Goal: Transaction & Acquisition: Purchase product/service

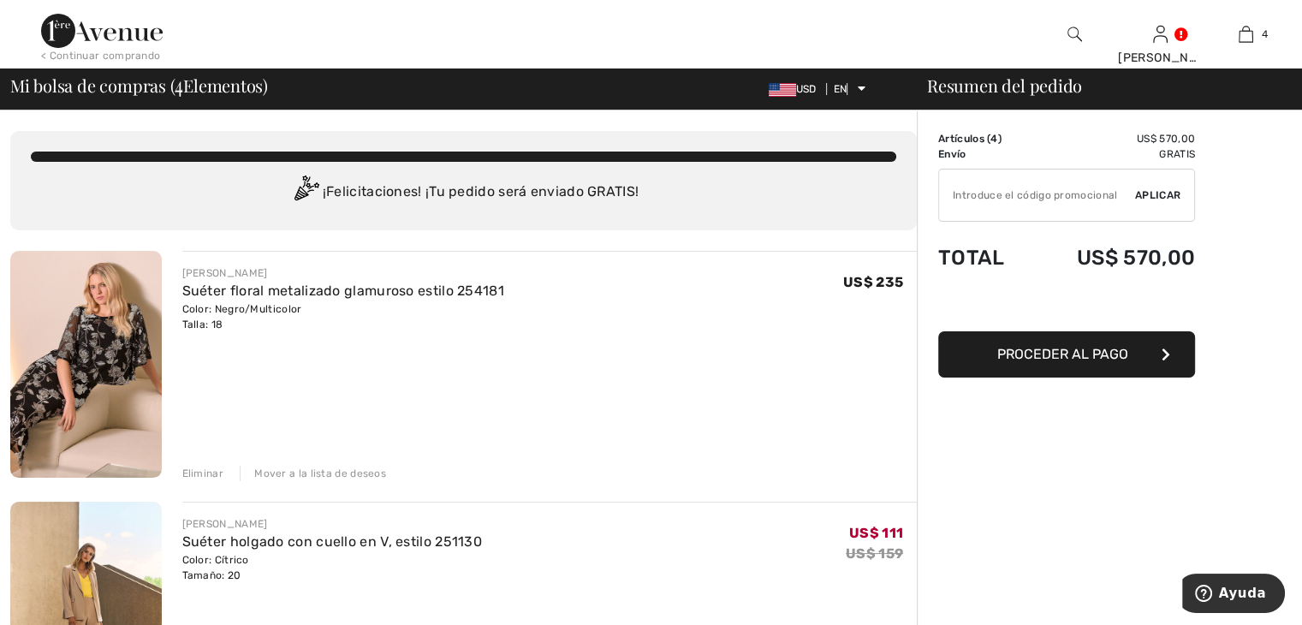
click at [189, 471] on font "Eliminar" at bounding box center [202, 474] width 41 height 12
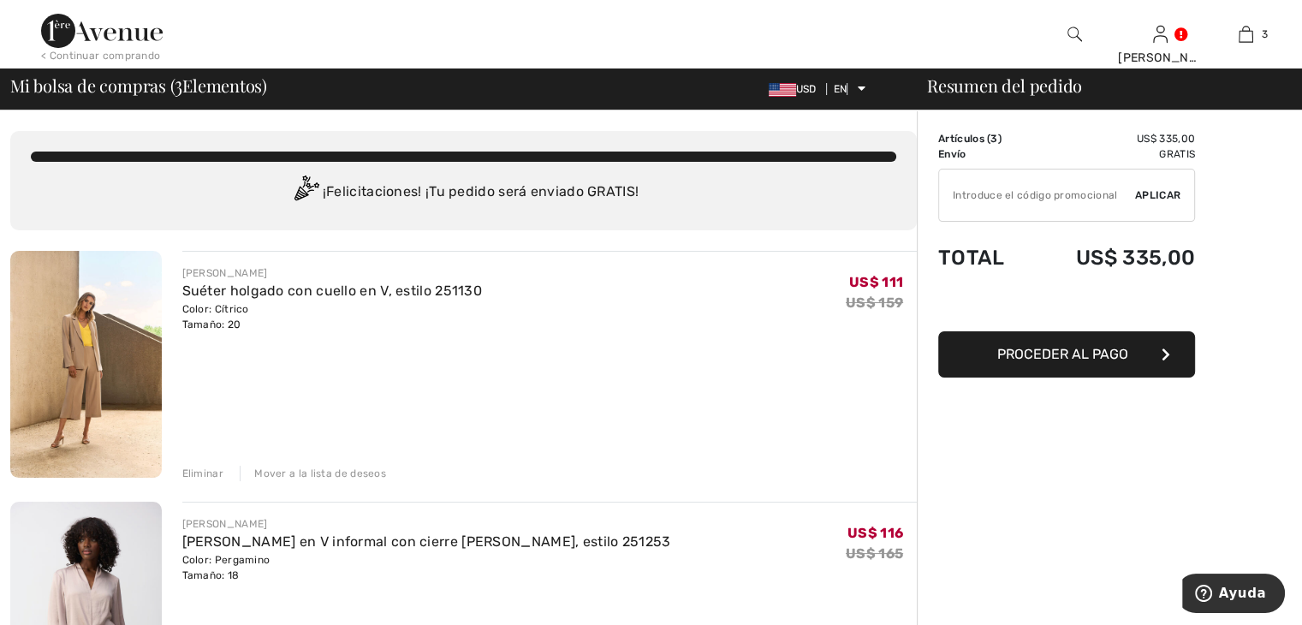
click at [974, 196] on input "TEXT" at bounding box center [1037, 195] width 196 height 51
click at [952, 198] on input "TEXT" at bounding box center [1037, 195] width 196 height 51
click at [987, 199] on input "TEXT" at bounding box center [1037, 195] width 196 height 51
type input "EXTRA15"
click at [1149, 195] on font "Aplicar" at bounding box center [1157, 195] width 45 height 12
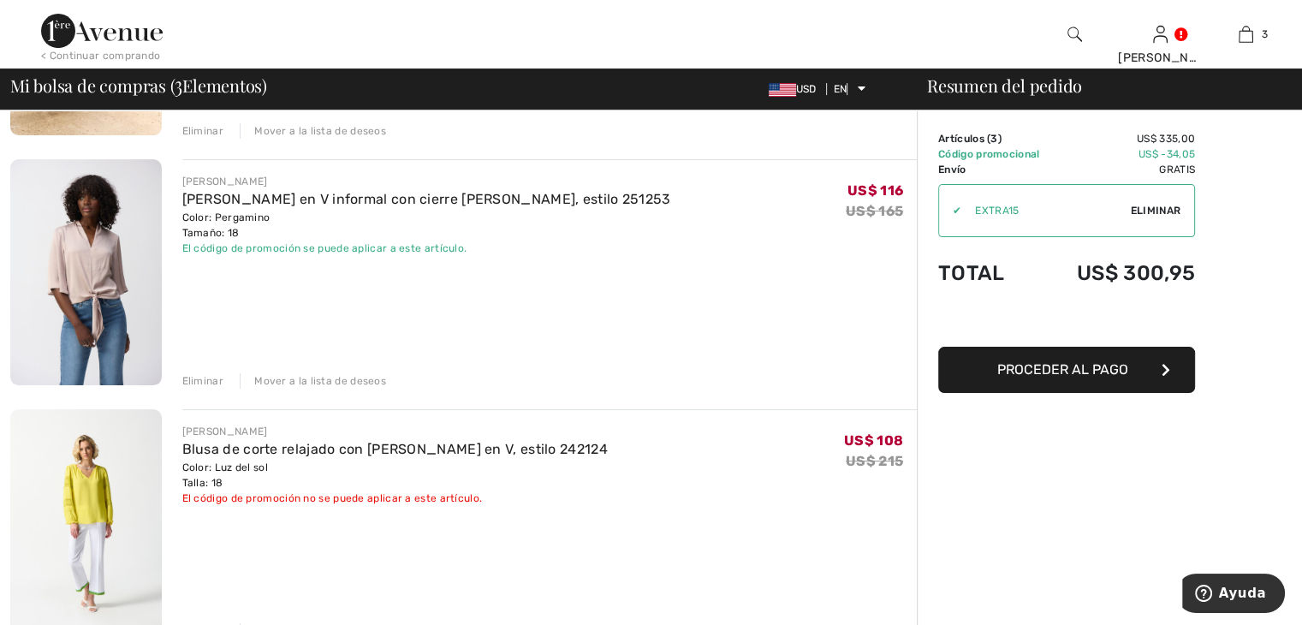
scroll to position [428, 0]
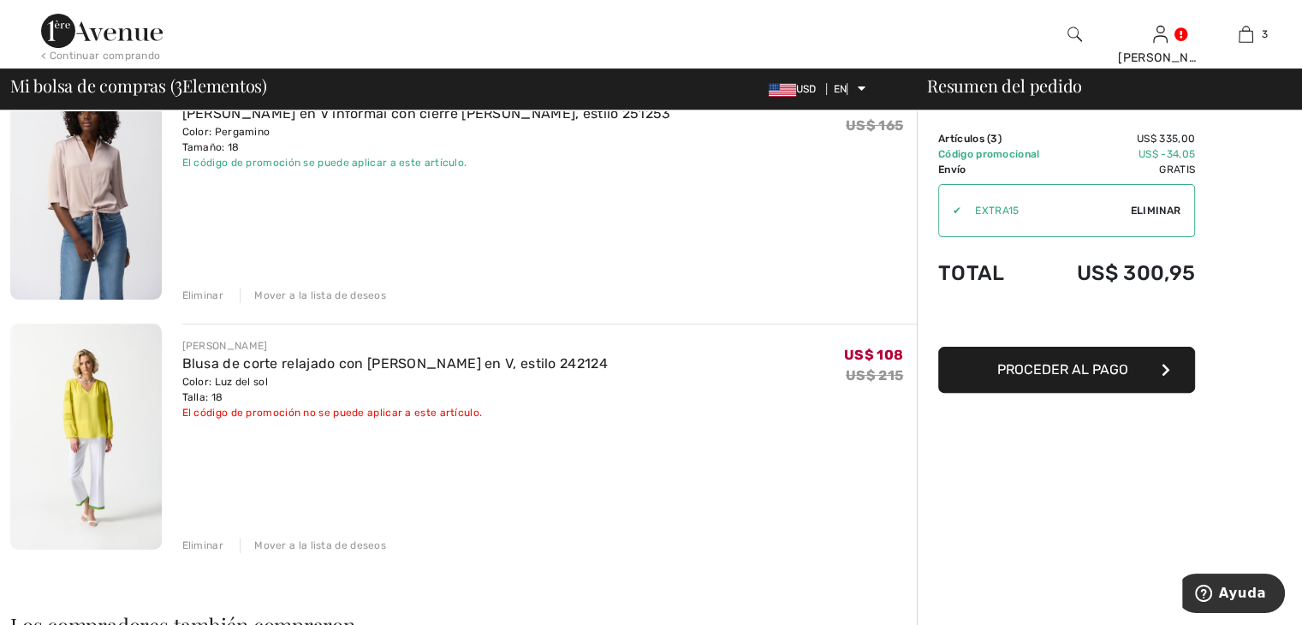
click at [198, 547] on font "Eliminar" at bounding box center [202, 545] width 41 height 12
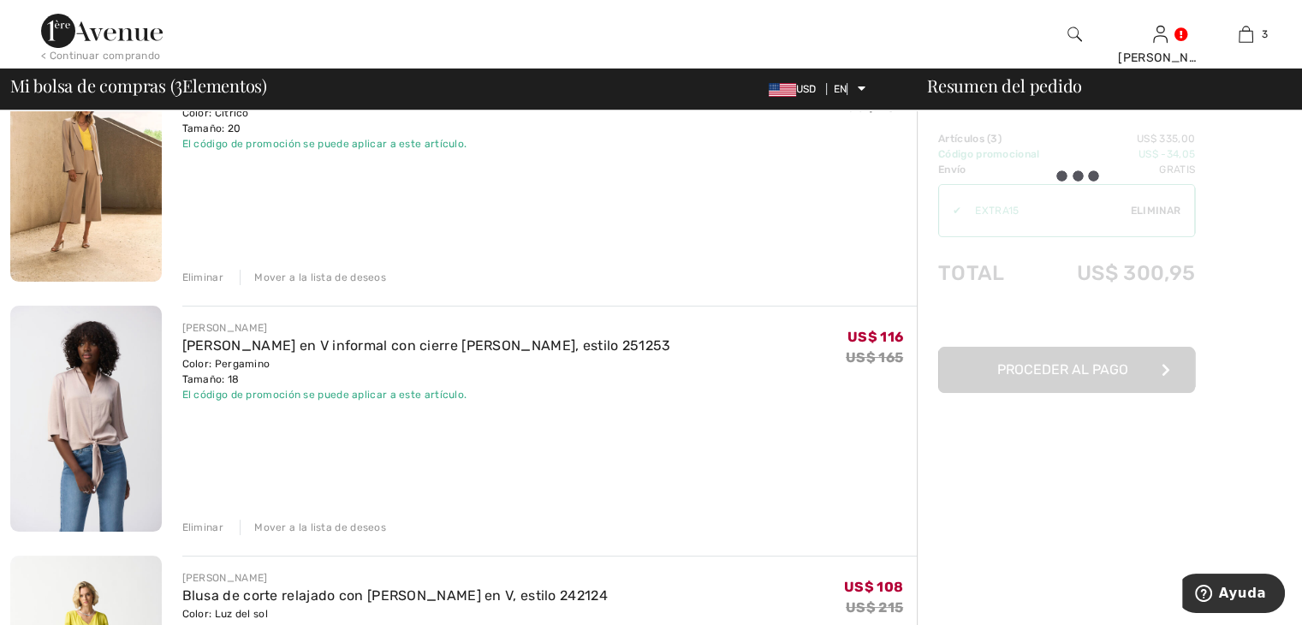
scroll to position [0, 0]
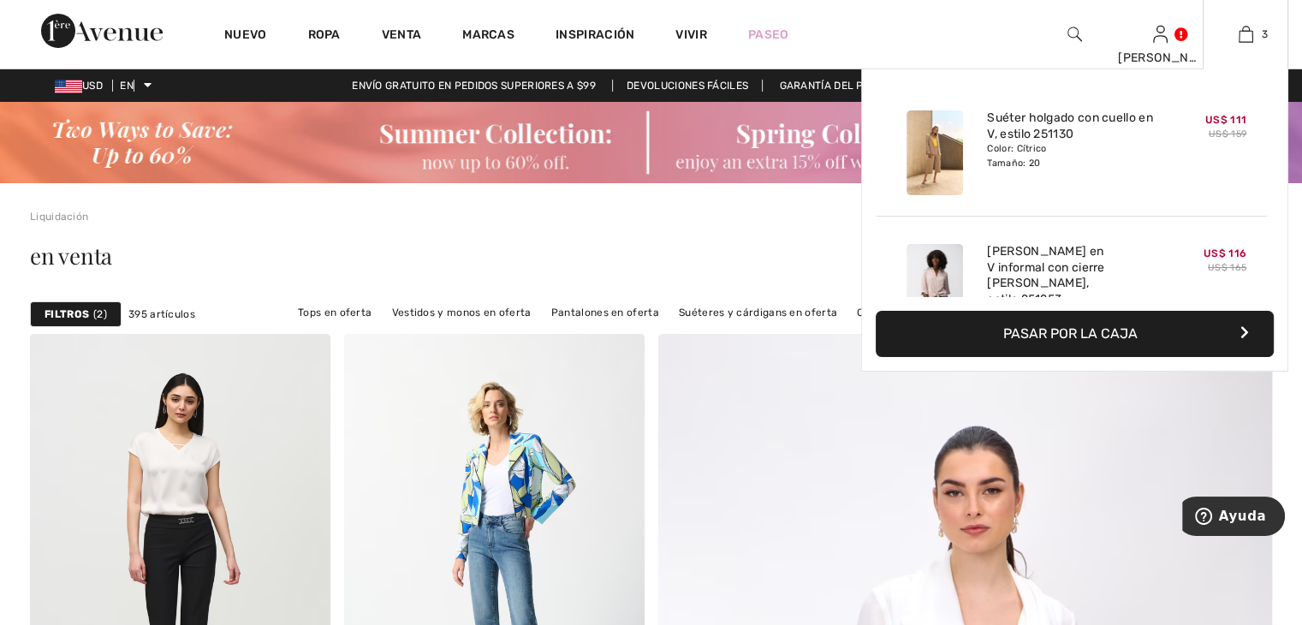
click at [1075, 332] on font "Pasar por la caja" at bounding box center [1071, 333] width 134 height 16
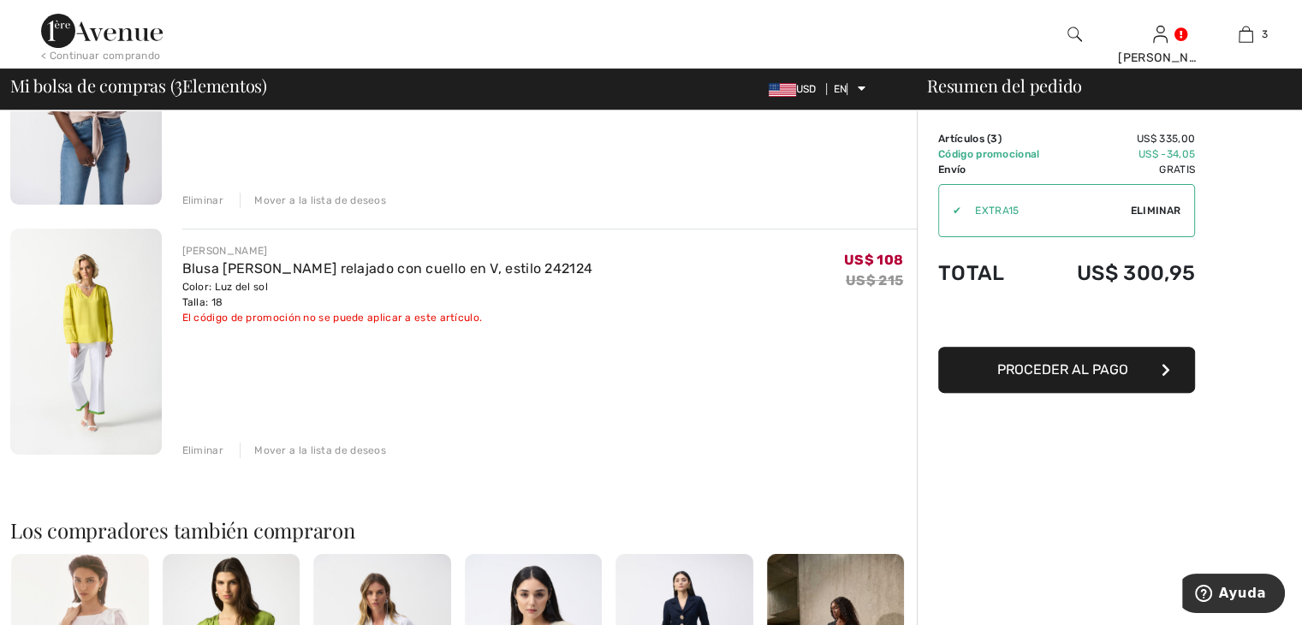
scroll to position [599, 0]
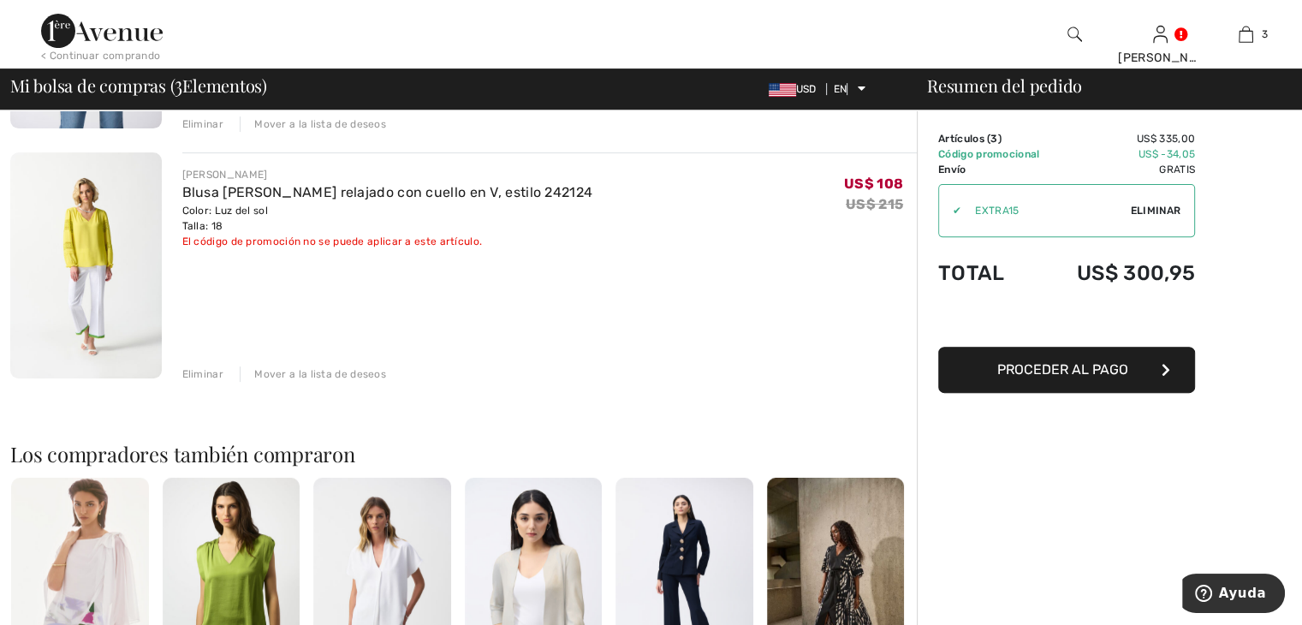
click at [198, 371] on font "Eliminar" at bounding box center [202, 374] width 41 height 12
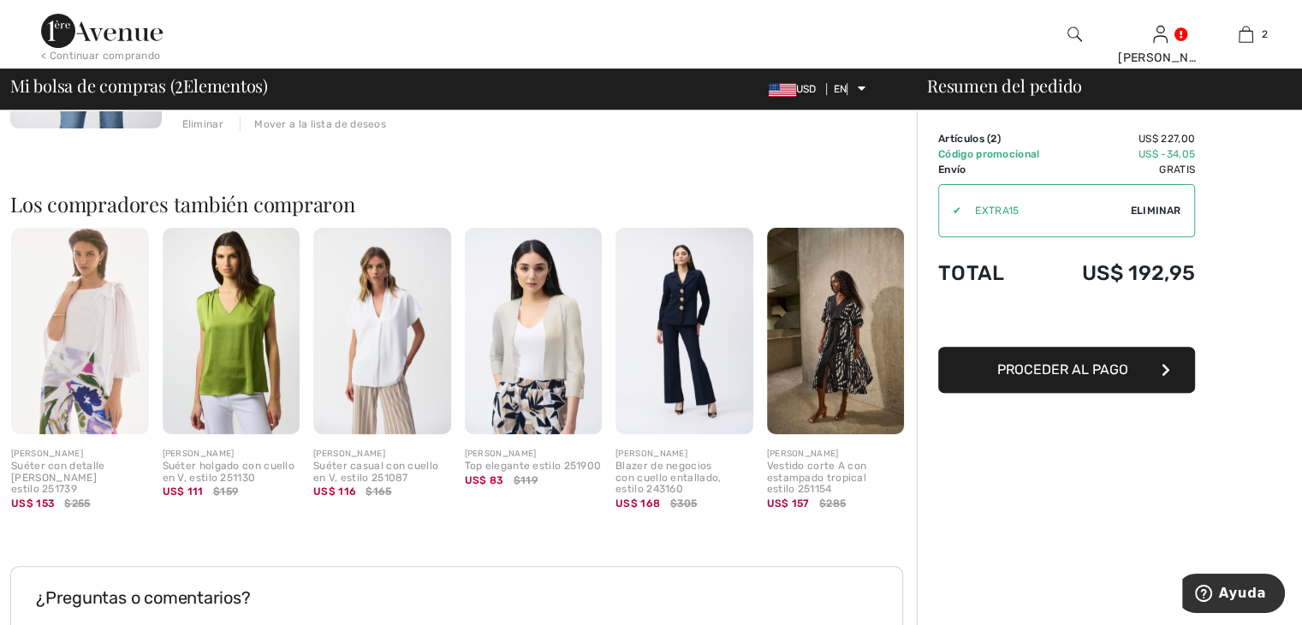
click at [839, 353] on img at bounding box center [836, 331] width 138 height 206
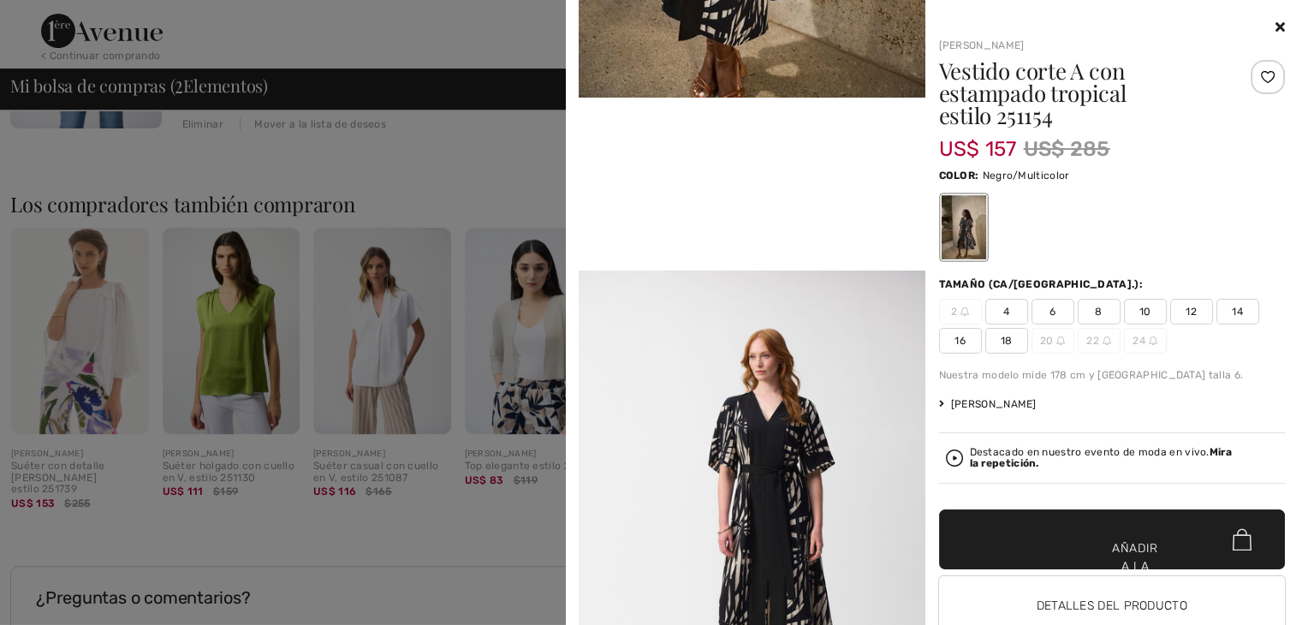
scroll to position [1028, 0]
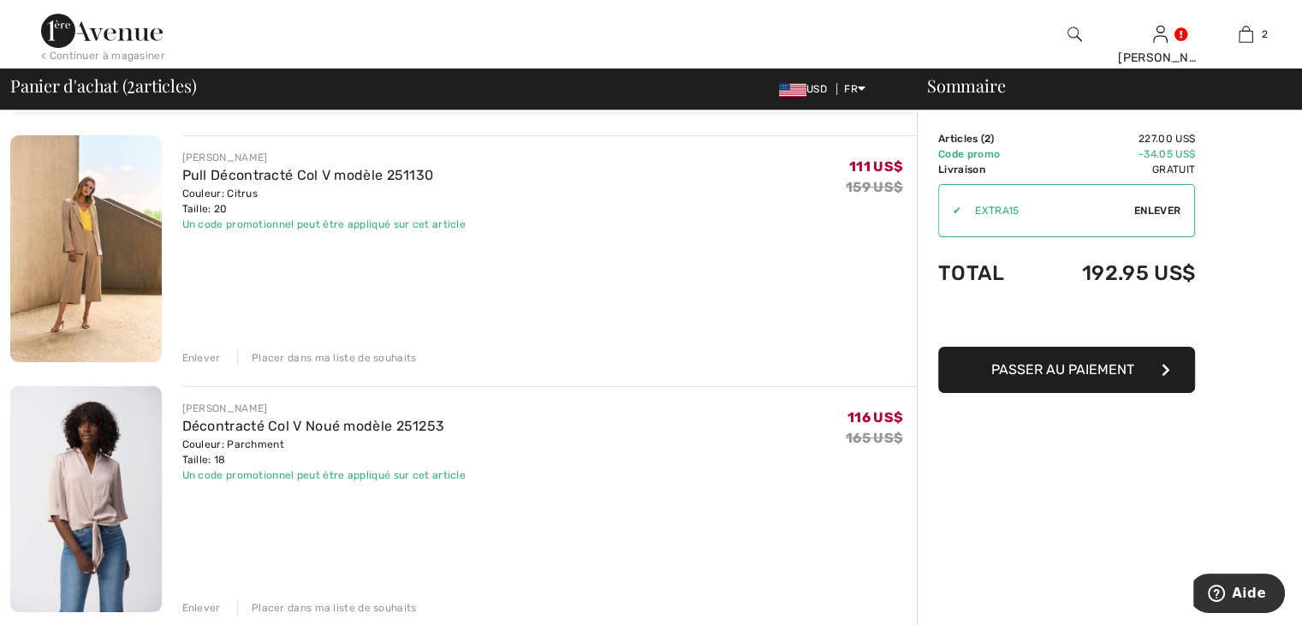
scroll to position [86, 0]
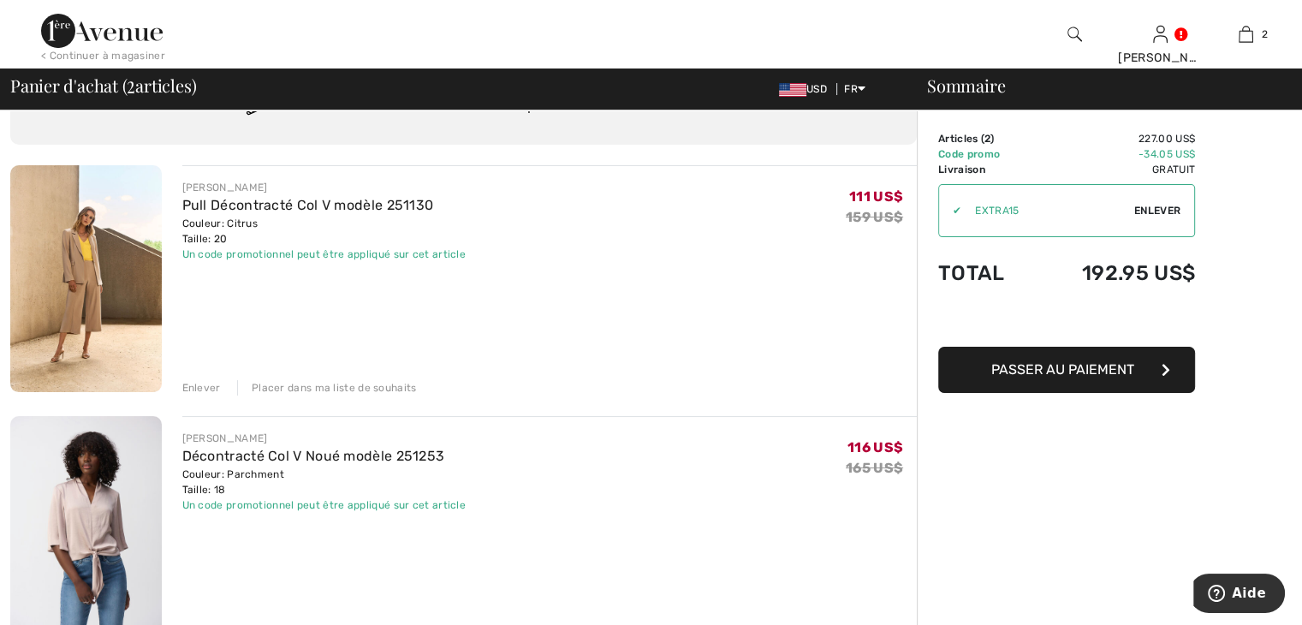
click at [90, 247] on img at bounding box center [86, 278] width 152 height 227
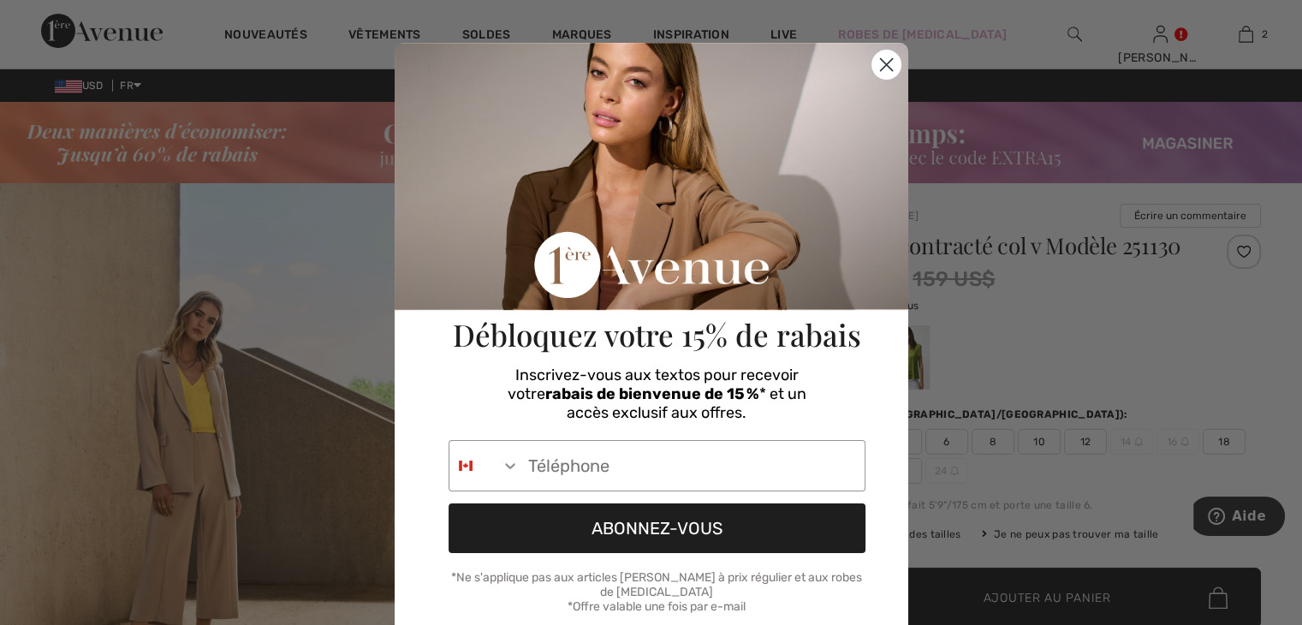
click at [880, 59] on circle "Close dialog" at bounding box center [886, 65] width 28 height 28
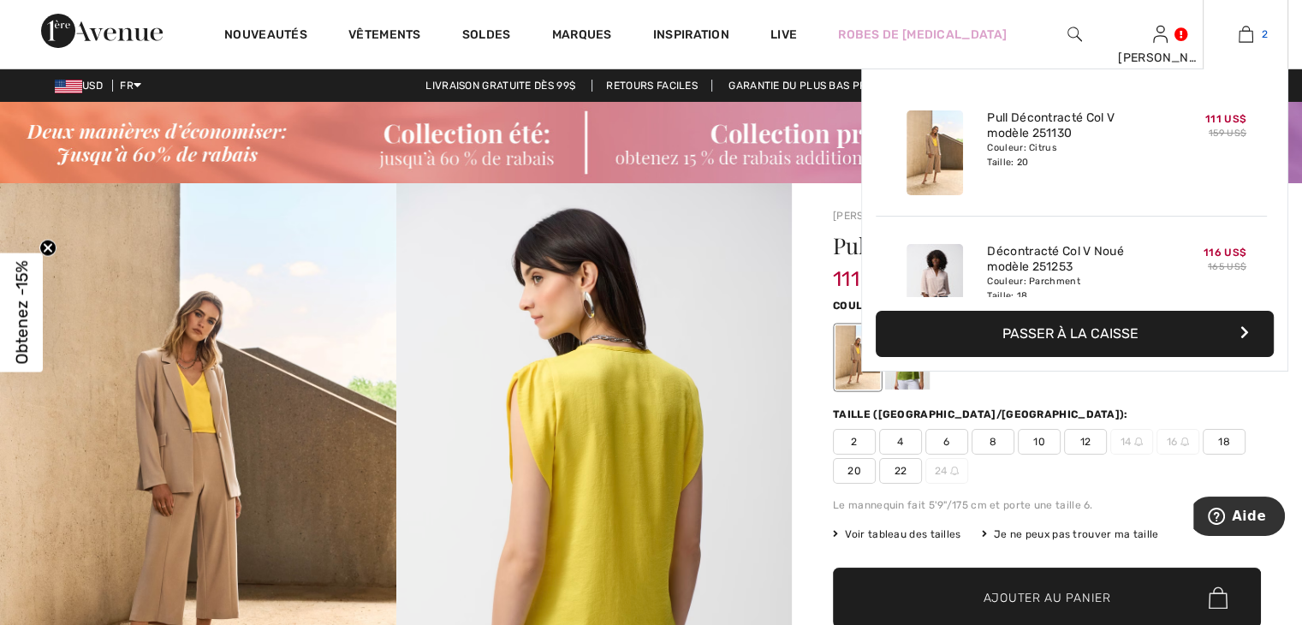
click at [1244, 39] on img at bounding box center [1246, 34] width 15 height 21
click at [1075, 337] on button "Passer à la caisse" at bounding box center [1075, 334] width 398 height 46
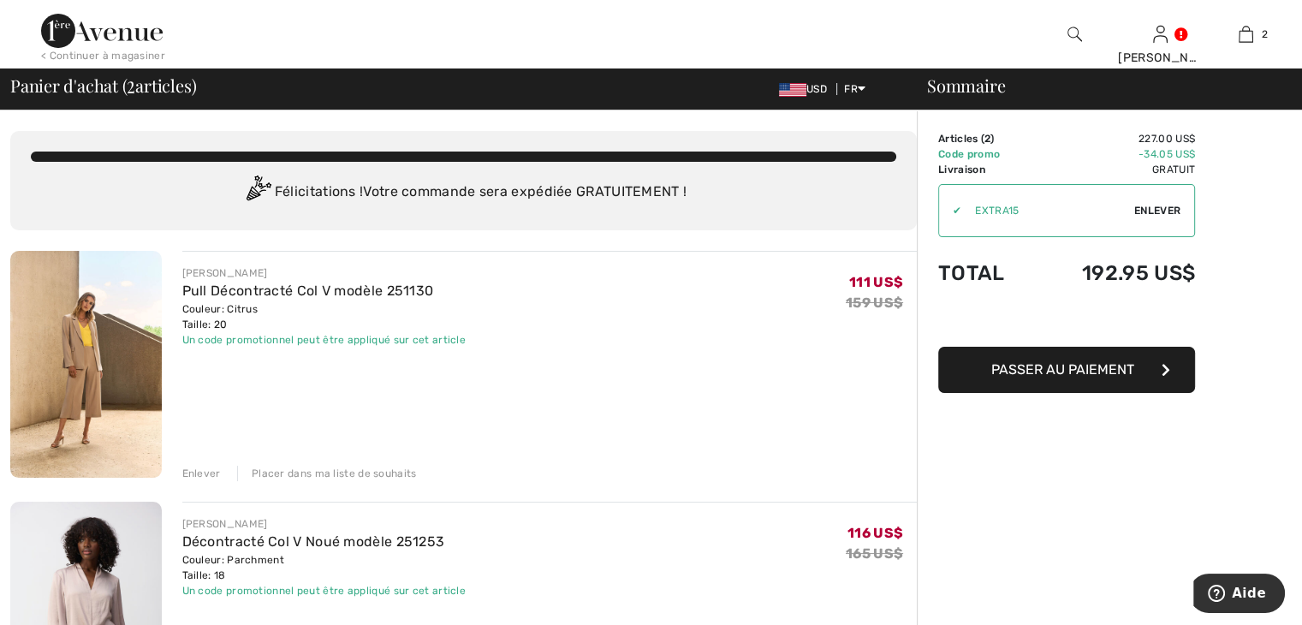
click at [1158, 206] on span "Enlever" at bounding box center [1158, 210] width 46 height 15
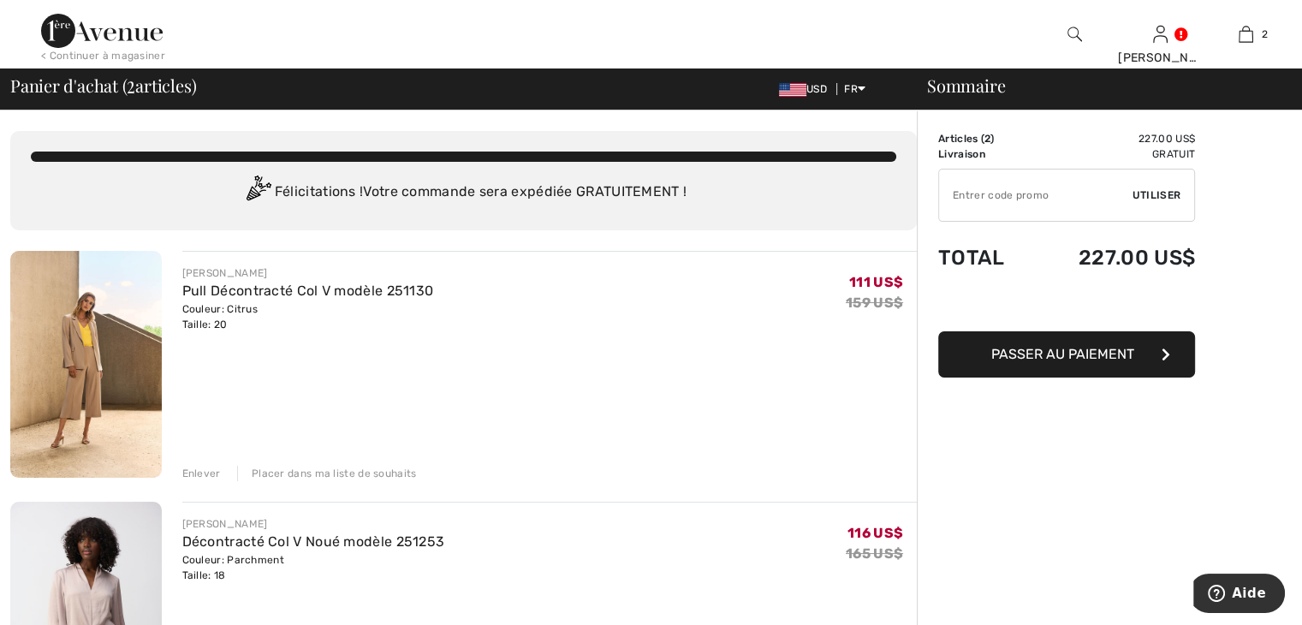
click at [956, 193] on input "TEXT" at bounding box center [1036, 195] width 194 height 51
type input "EXTRA15"
click at [1172, 194] on span "Utiliser" at bounding box center [1157, 195] width 48 height 15
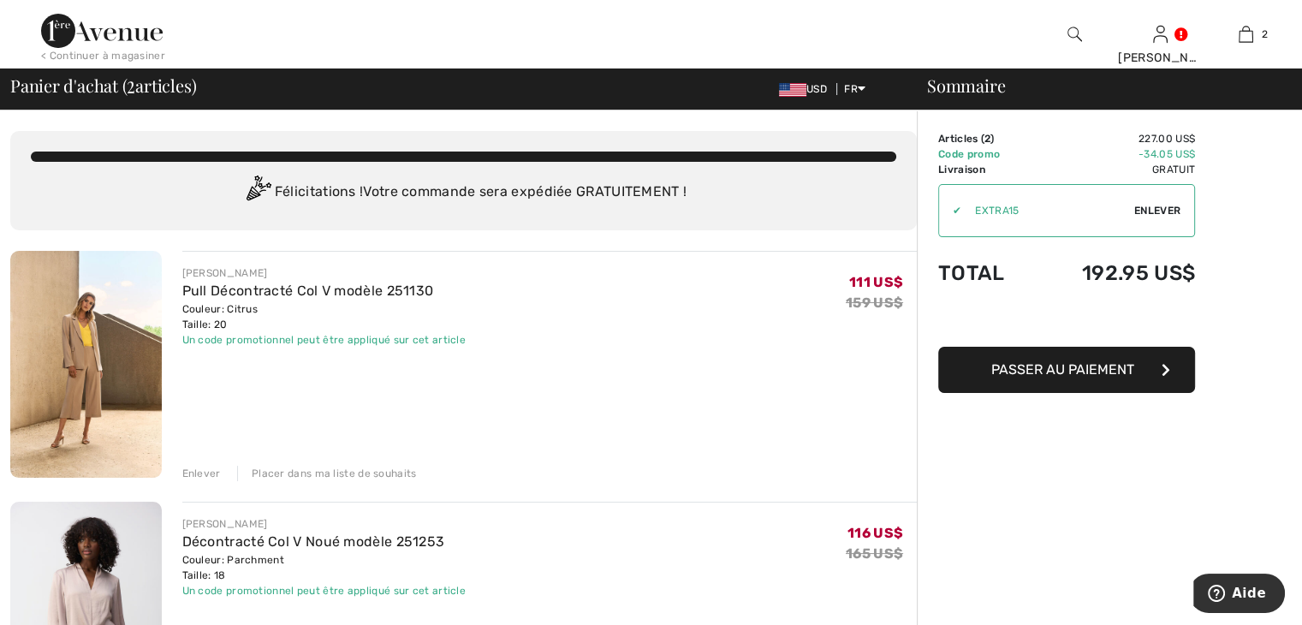
click at [1080, 364] on span "Passer au paiement" at bounding box center [1063, 369] width 143 height 16
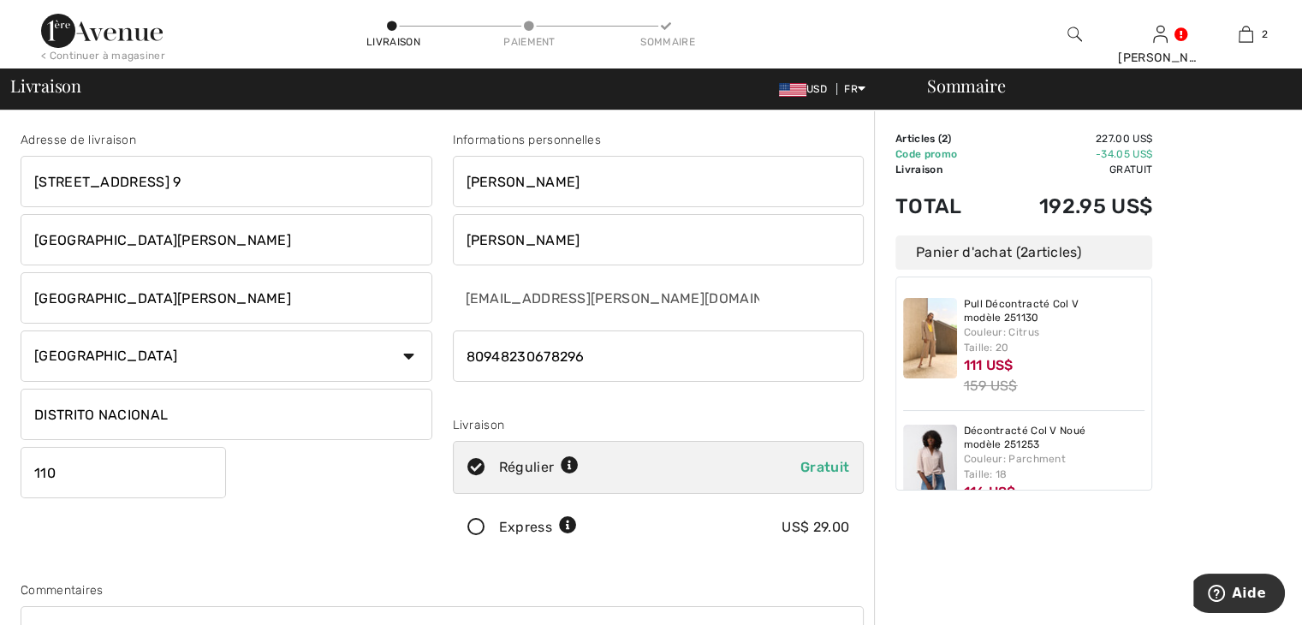
click at [193, 177] on input "CALLE JAYACO NO. 9" at bounding box center [227, 181] width 412 height 51
type input "CALLE JAYACO NO. 9, LOS CACICAZGOS"
click at [55, 474] on input "110" at bounding box center [124, 472] width 206 height 51
type input "1108"
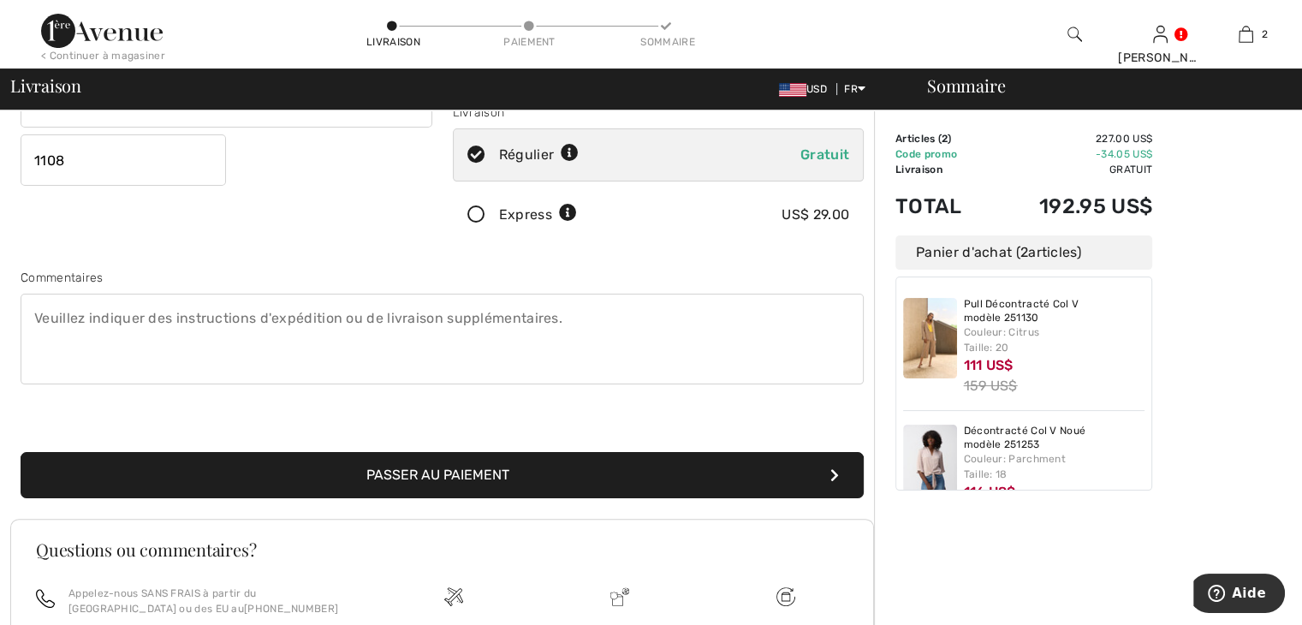
scroll to position [343, 0]
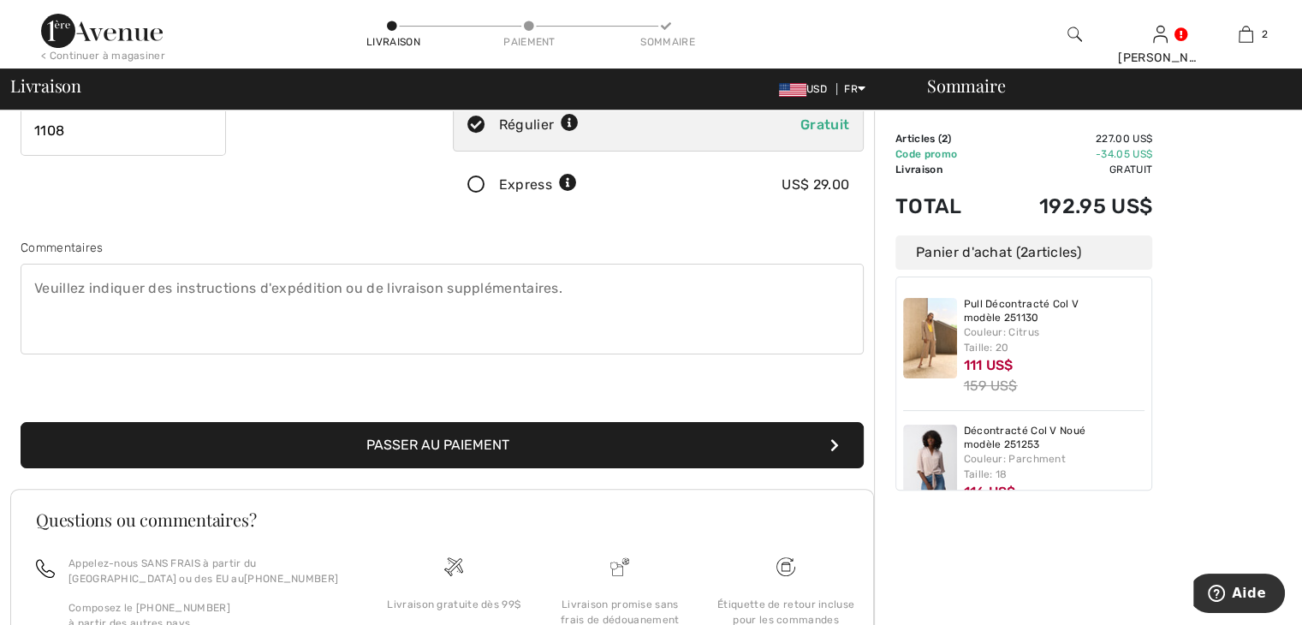
click at [447, 439] on button "Passer au paiement" at bounding box center [442, 445] width 843 height 46
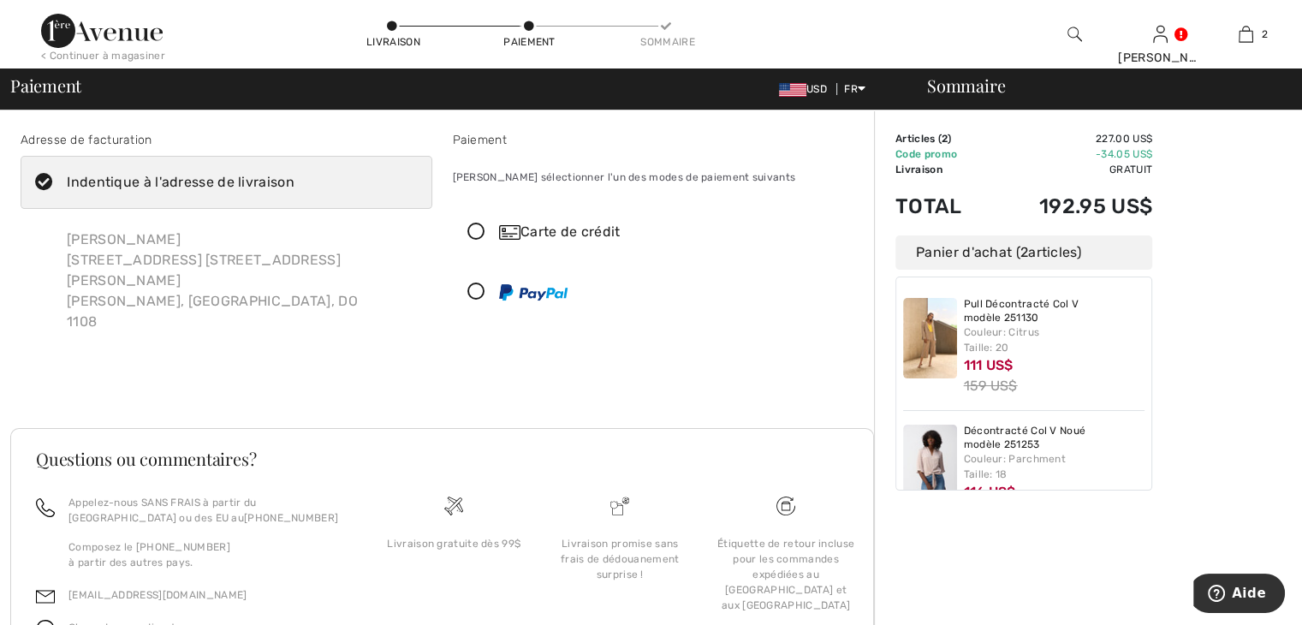
click at [474, 230] on icon at bounding box center [476, 232] width 45 height 18
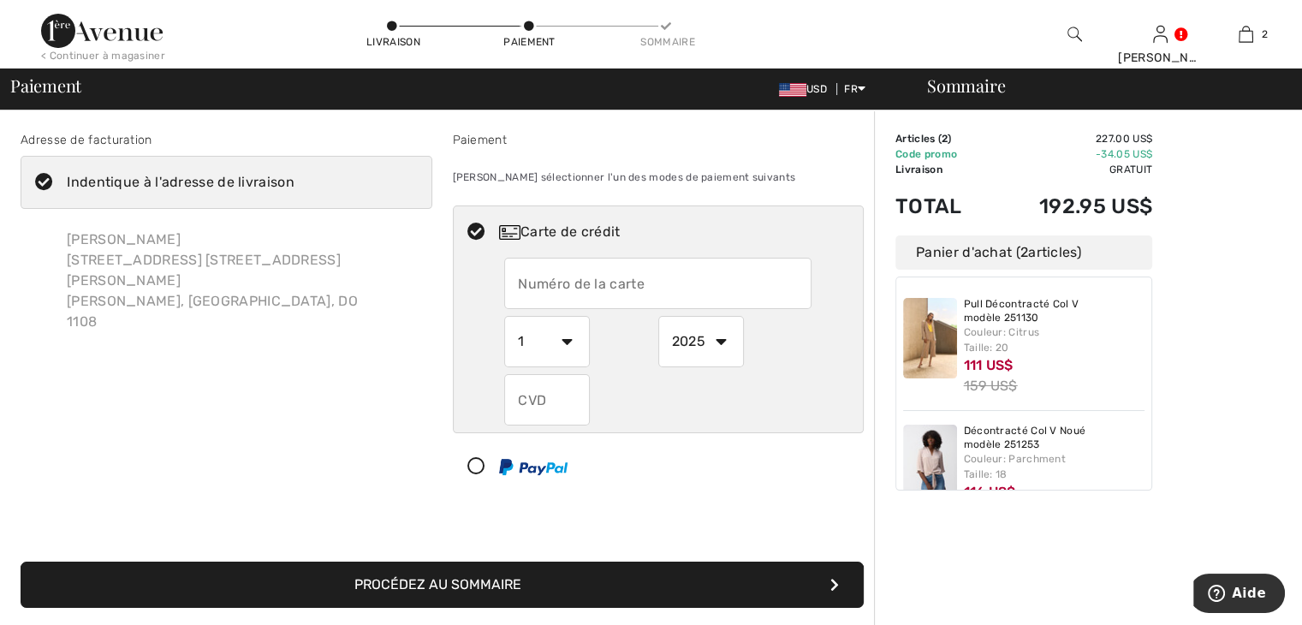
click at [513, 283] on input "text" at bounding box center [657, 283] width 307 height 51
type input "4110310015150347"
click at [569, 337] on select "1 2 3 4 5 6 7 8 9 10 11 12" at bounding box center [547, 341] width 86 height 51
select select "7"
click at [504, 316] on select "1 2 3 4 5 6 7 8 9 10 11 12" at bounding box center [547, 341] width 86 height 51
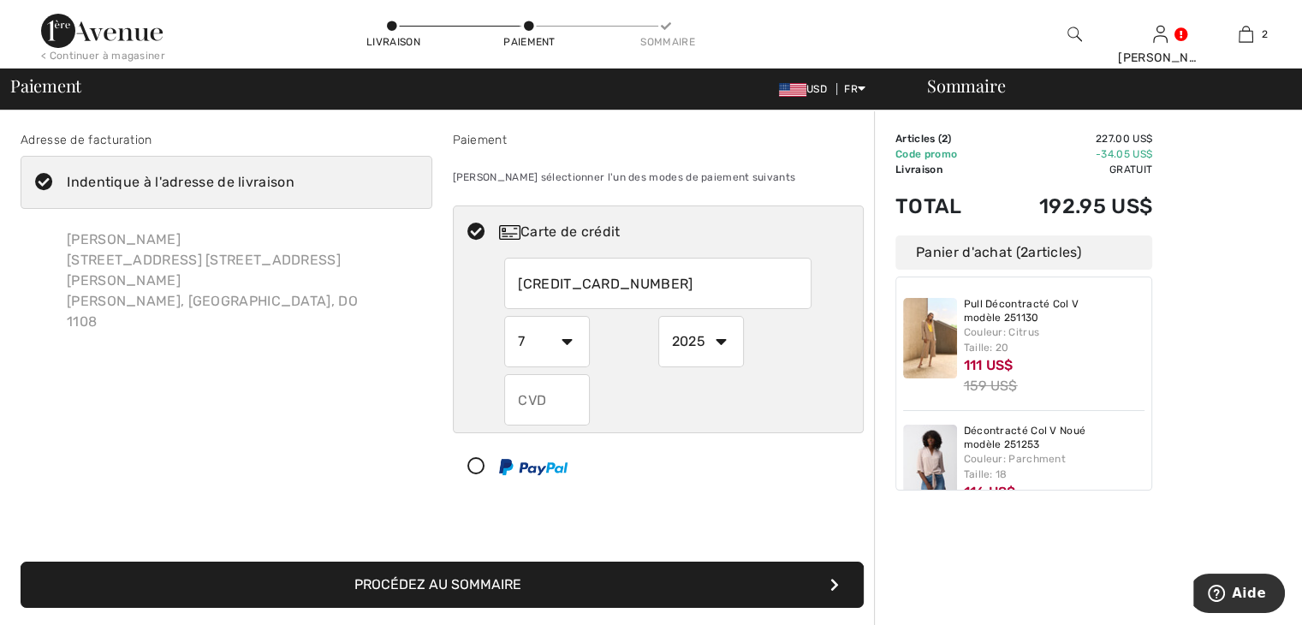
click at [718, 341] on select "2025 2026 2027 2028 2029 2030 2031 2032 2033 2034 2035" at bounding box center [701, 341] width 86 height 51
select select "2027"
click at [658, 316] on select "2025 2026 2027 2028 2029 2030 2031 2032 2033 2034 2035" at bounding box center [701, 341] width 86 height 51
click at [518, 399] on input "text" at bounding box center [547, 399] width 86 height 51
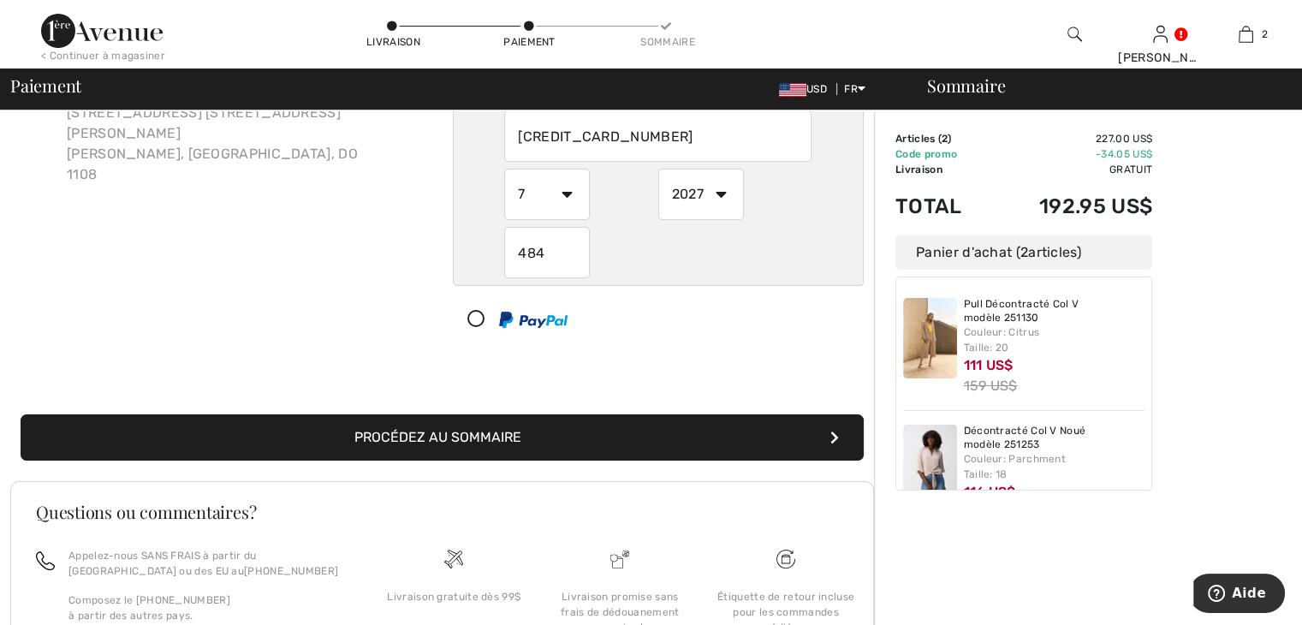
scroll to position [171, 0]
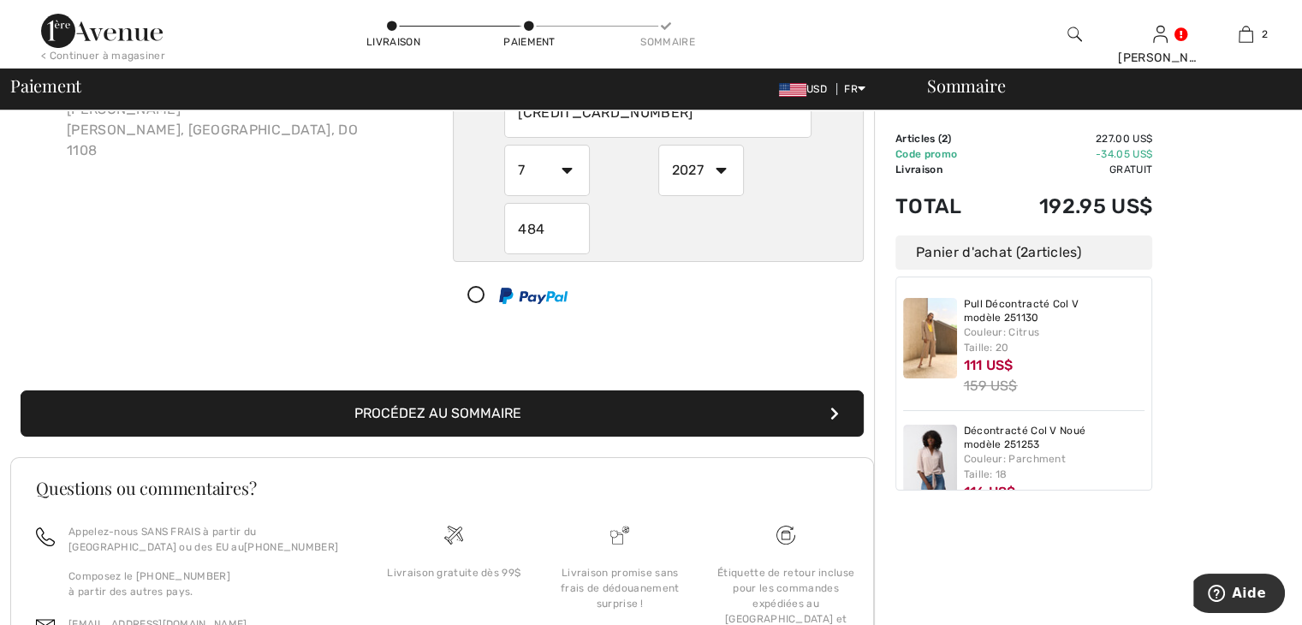
type input "484"
click at [445, 405] on button "Procédez au sommaire" at bounding box center [442, 413] width 843 height 46
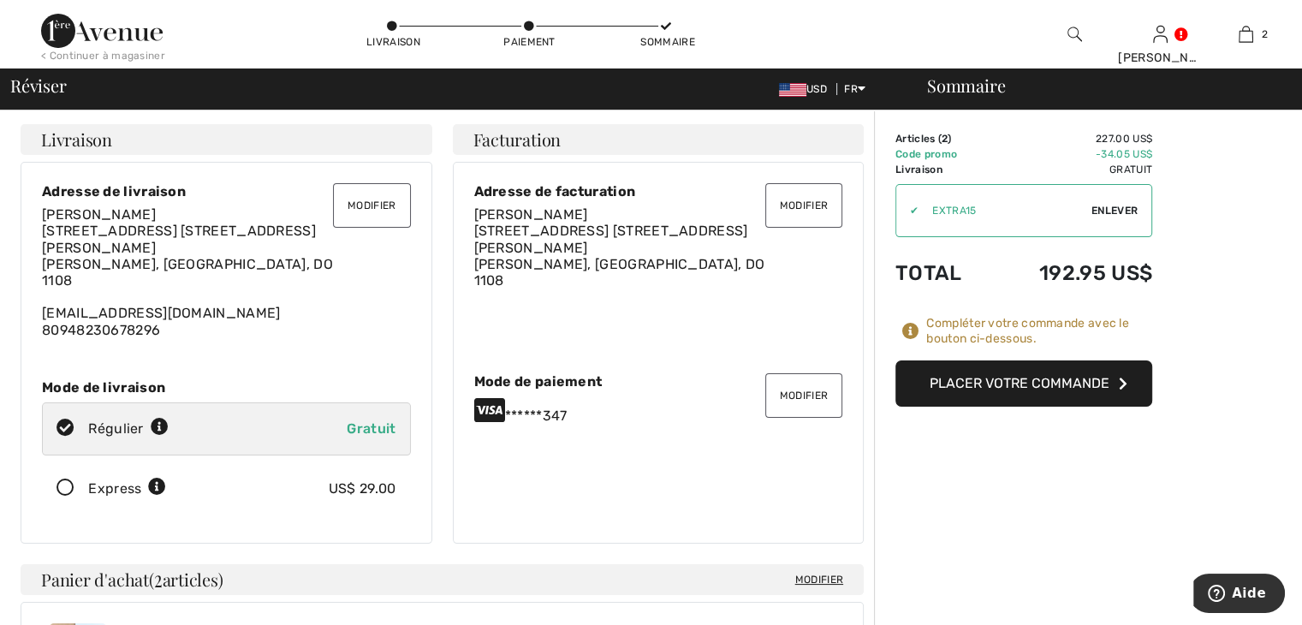
click at [1048, 378] on button "Placer votre commande" at bounding box center [1024, 383] width 257 height 46
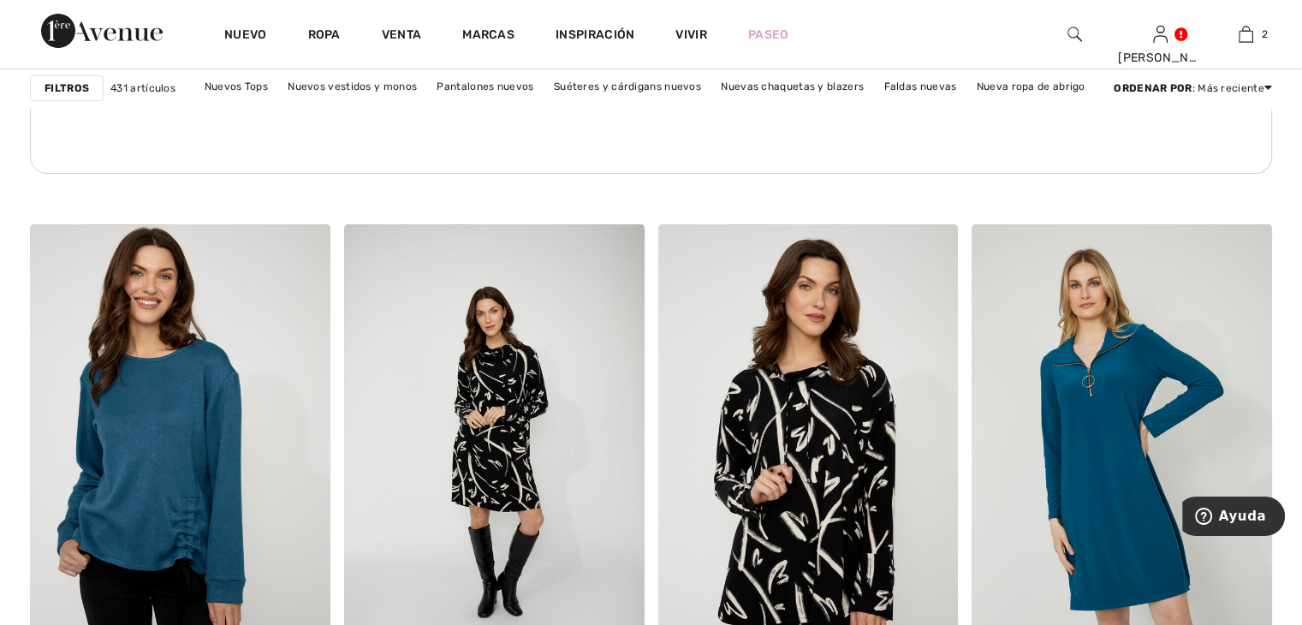
scroll to position [6593, 0]
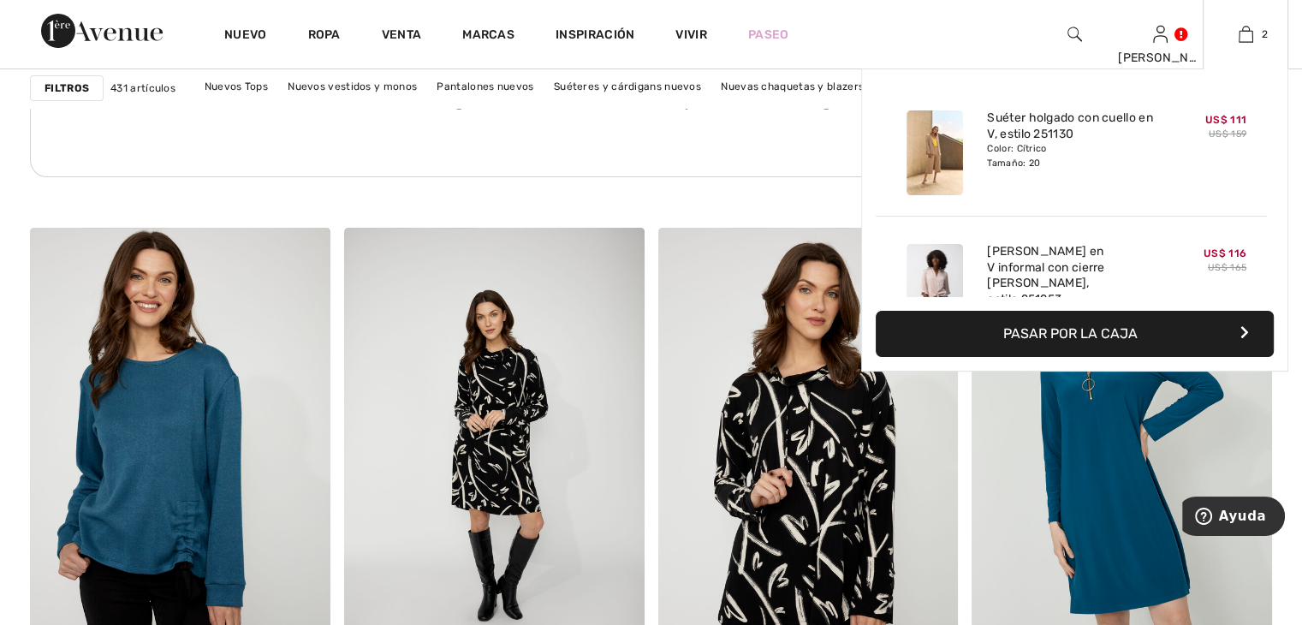
click at [1040, 334] on font "Pasar por la caja" at bounding box center [1071, 333] width 134 height 16
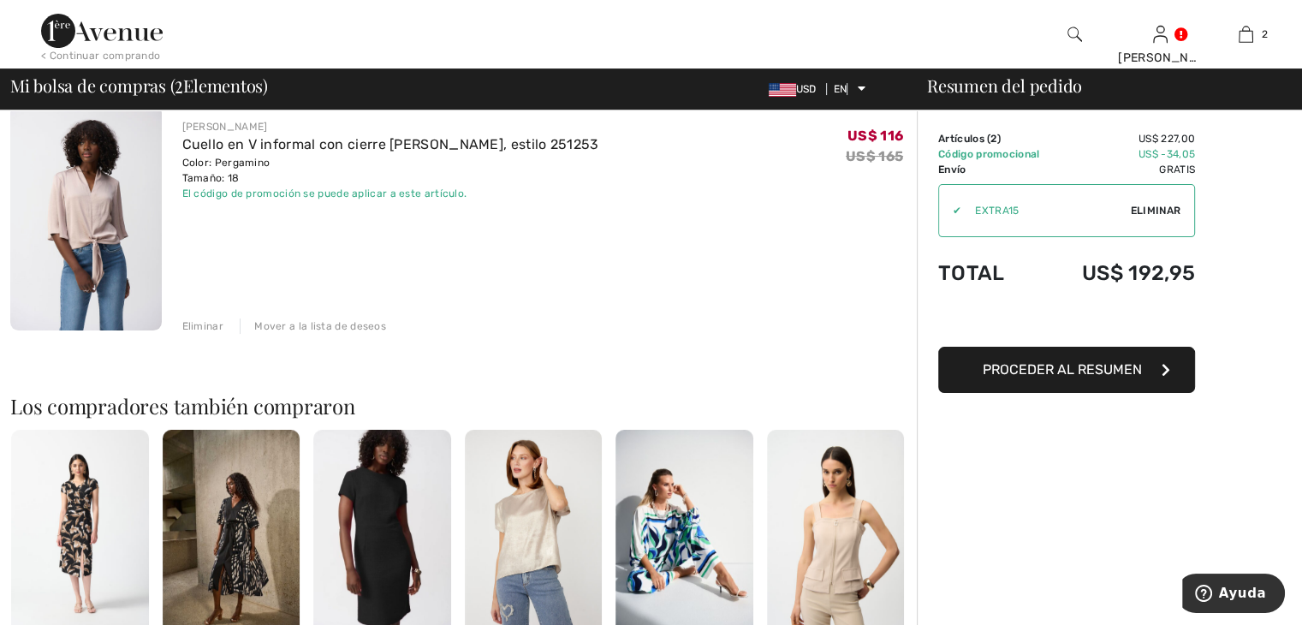
scroll to position [428, 0]
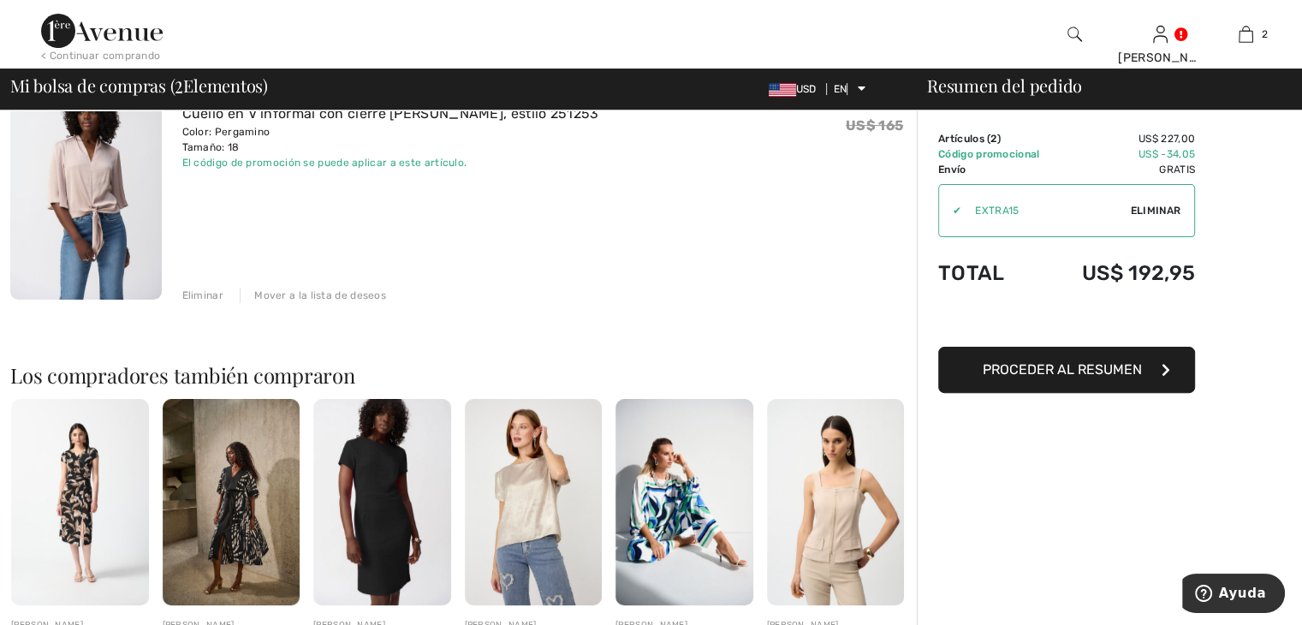
click at [1031, 362] on font "Proceder al resumen" at bounding box center [1062, 369] width 159 height 16
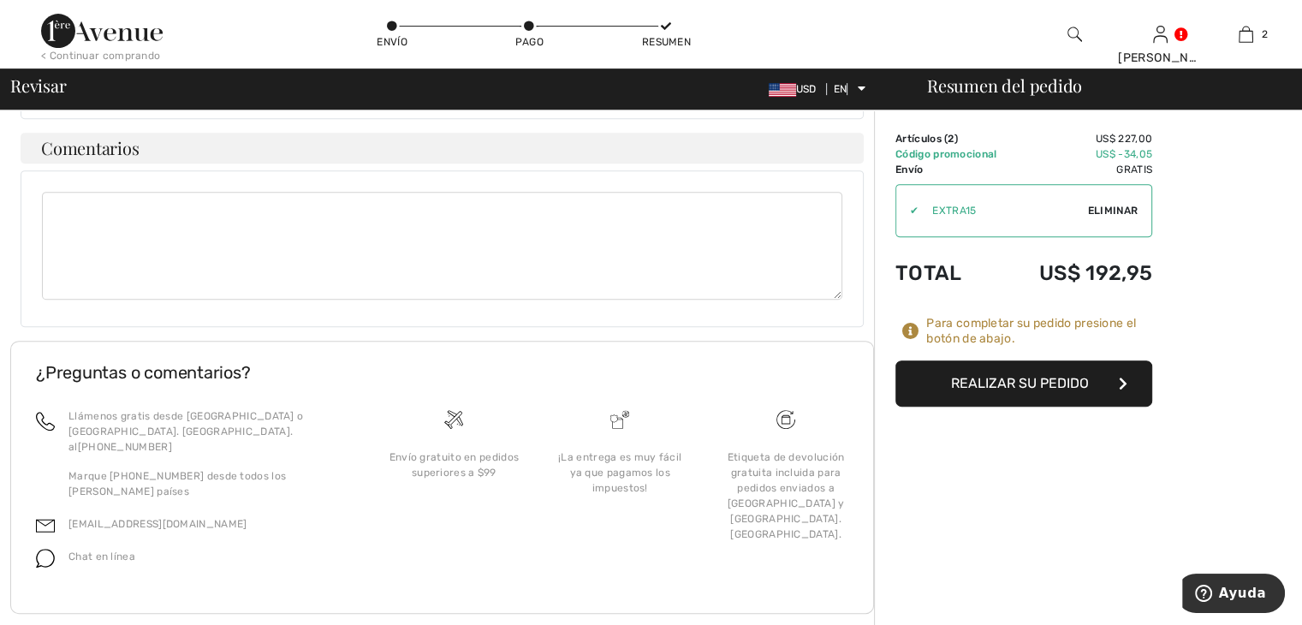
scroll to position [737, 0]
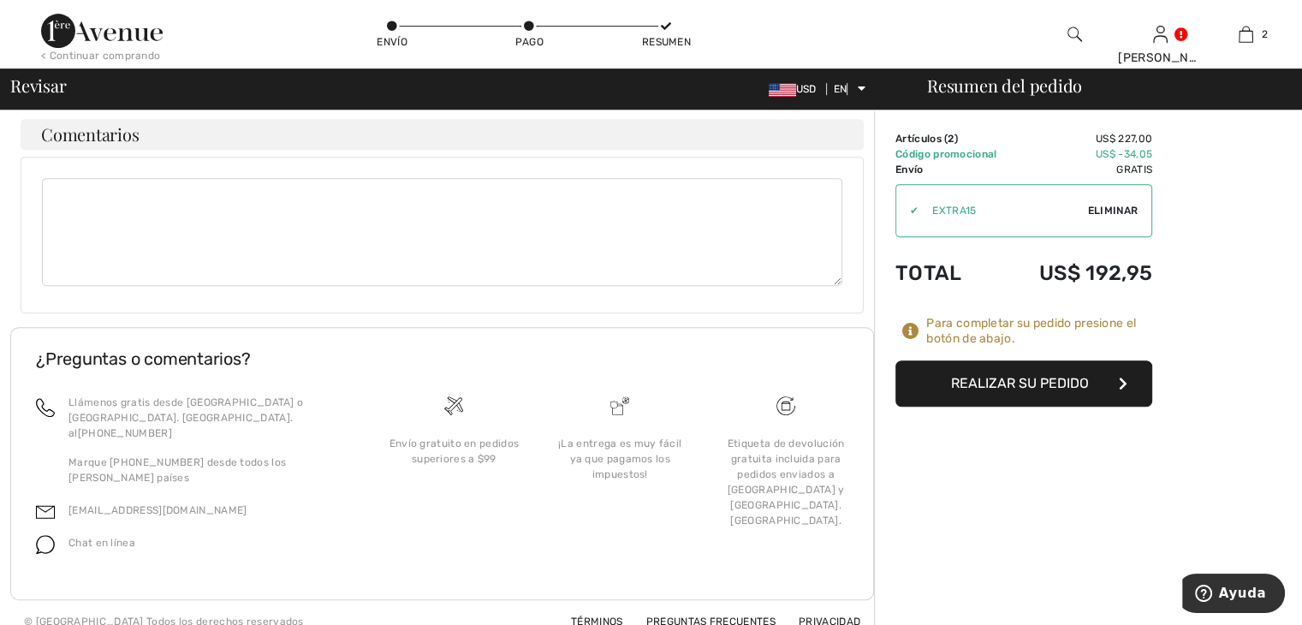
click at [1051, 379] on font "Realizar su pedido" at bounding box center [1020, 383] width 138 height 16
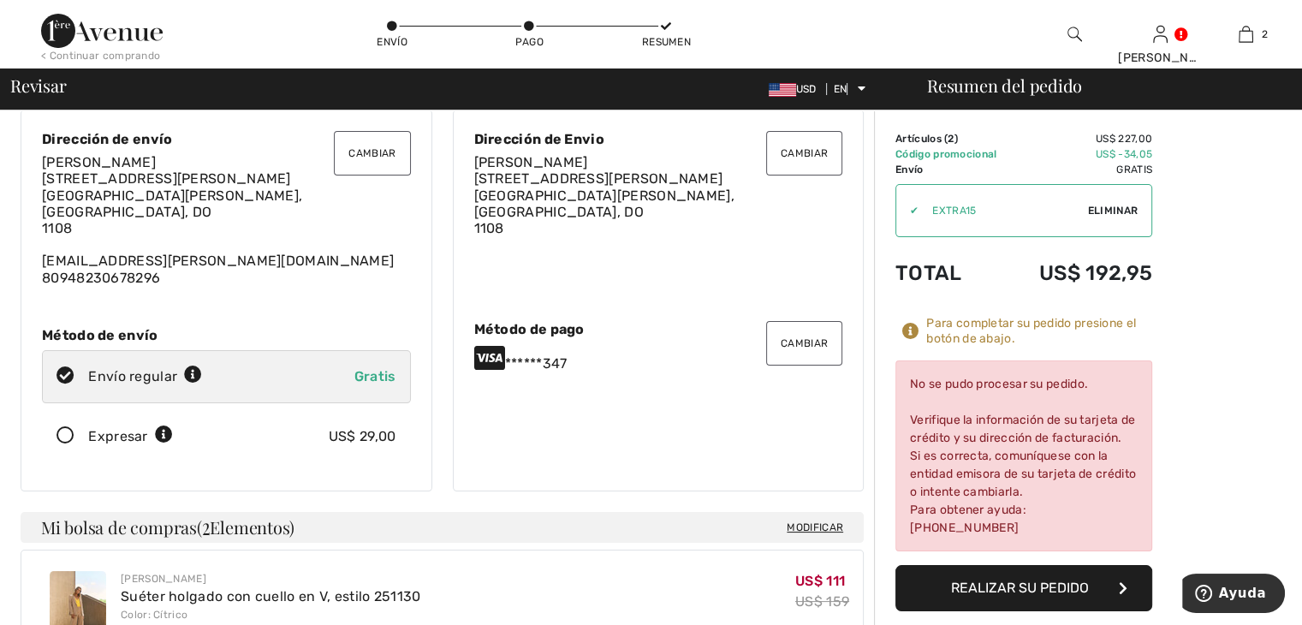
scroll to position [0, 0]
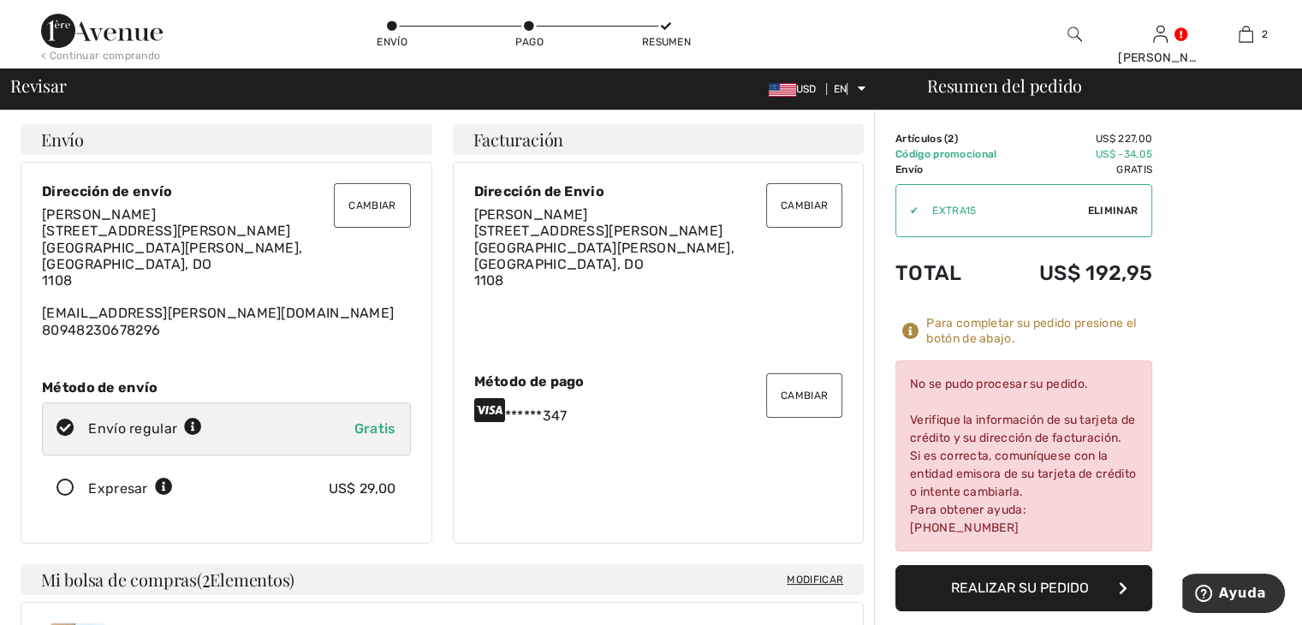
click at [488, 410] on icon at bounding box center [489, 409] width 31 height 27
click at [797, 390] on font "Cambiar" at bounding box center [804, 396] width 47 height 12
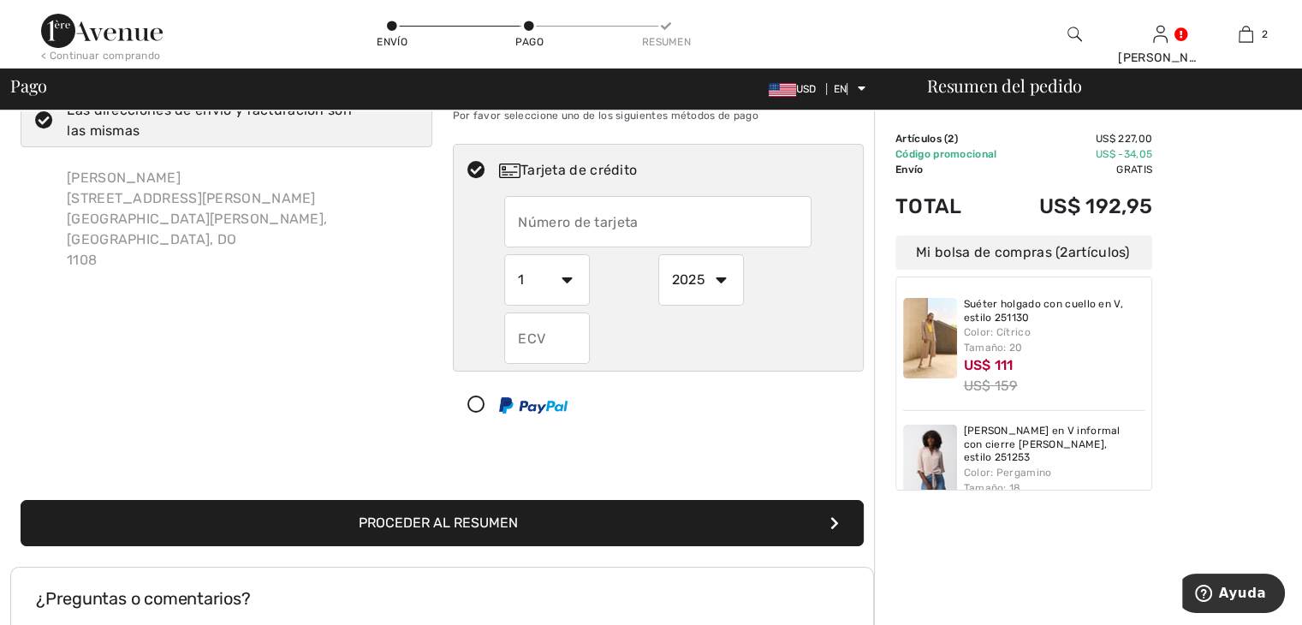
click at [526, 220] on input "text" at bounding box center [657, 221] width 307 height 51
radio input "true"
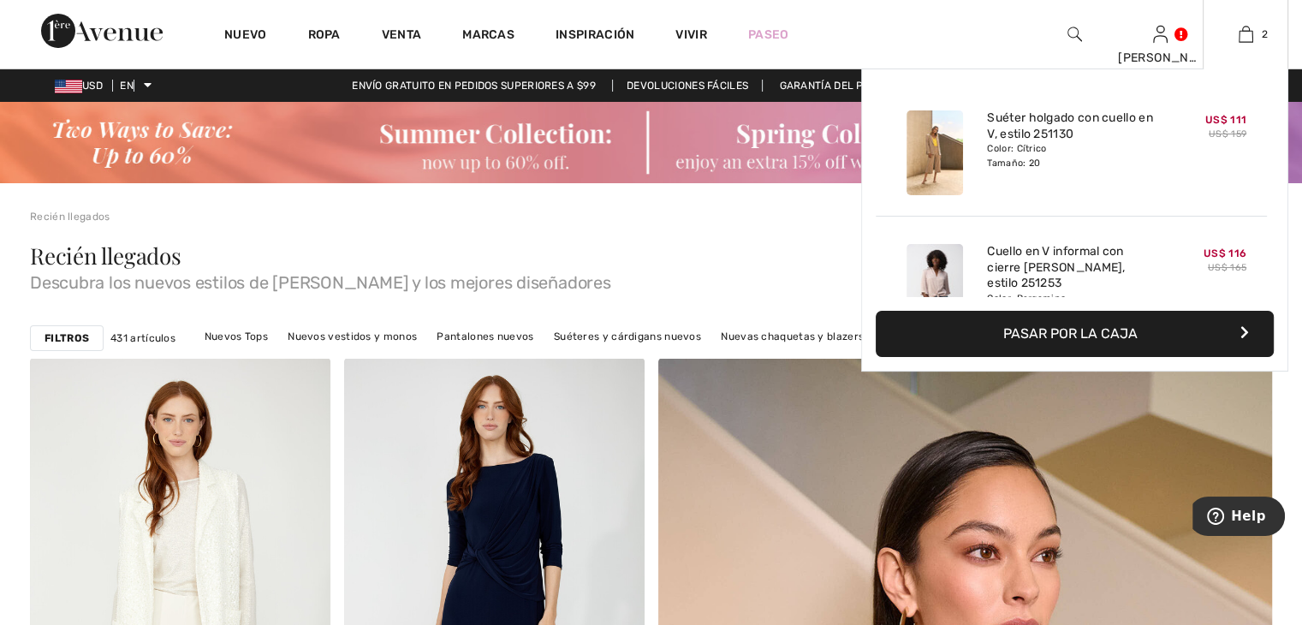
click at [1069, 331] on font "Pasar por la caja" at bounding box center [1071, 333] width 134 height 16
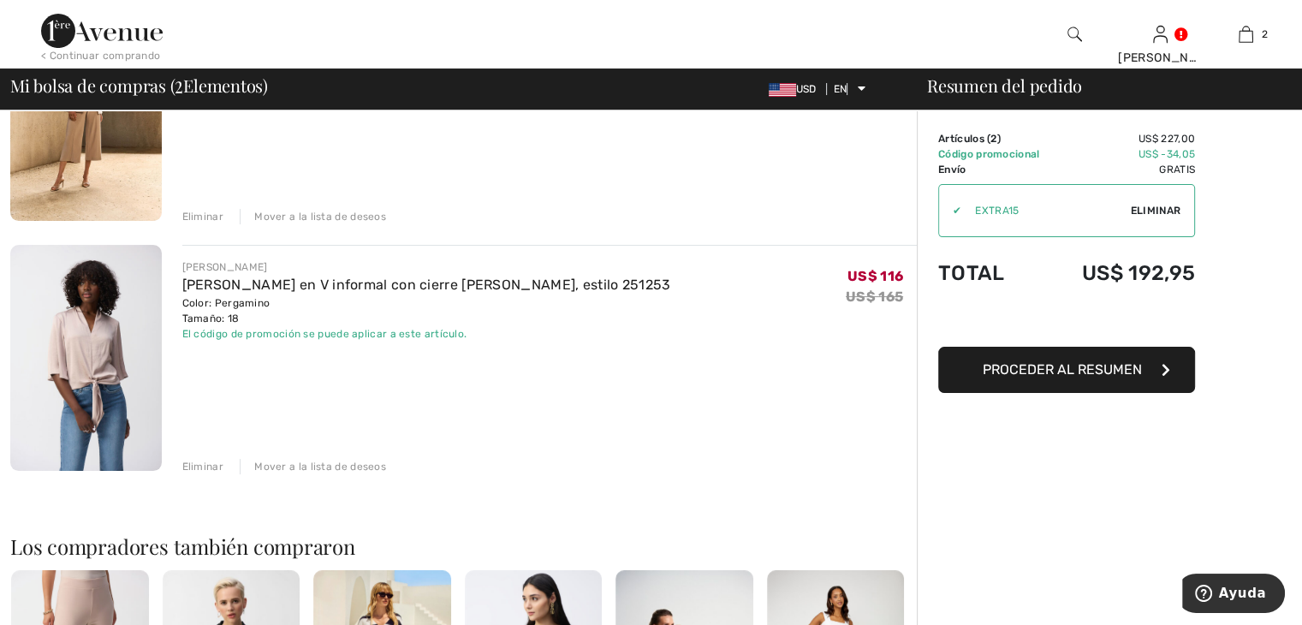
scroll to position [171, 0]
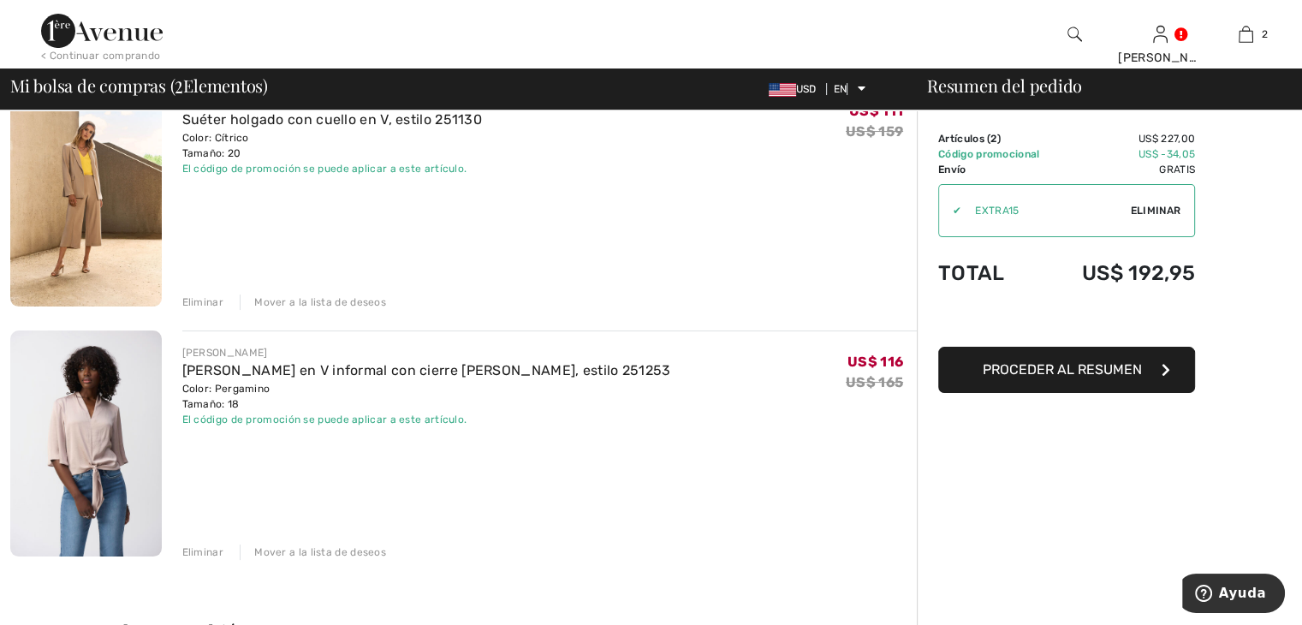
click at [1018, 366] on font "Proceder al resumen" at bounding box center [1062, 369] width 159 height 16
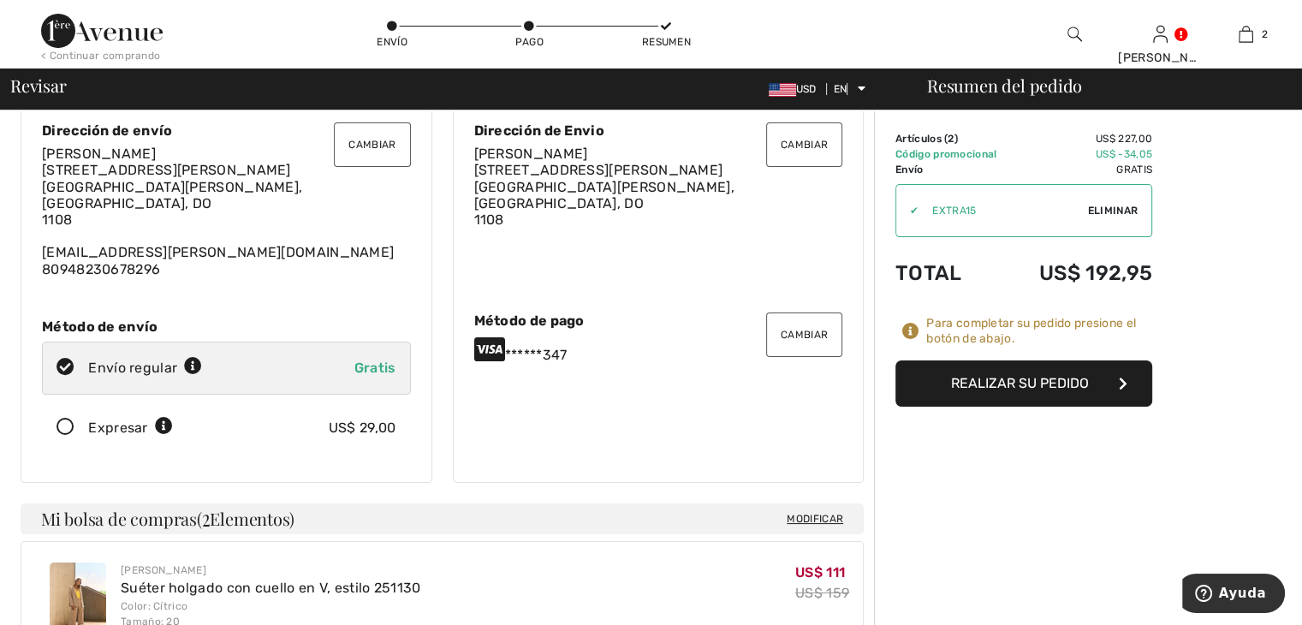
scroll to position [52, 0]
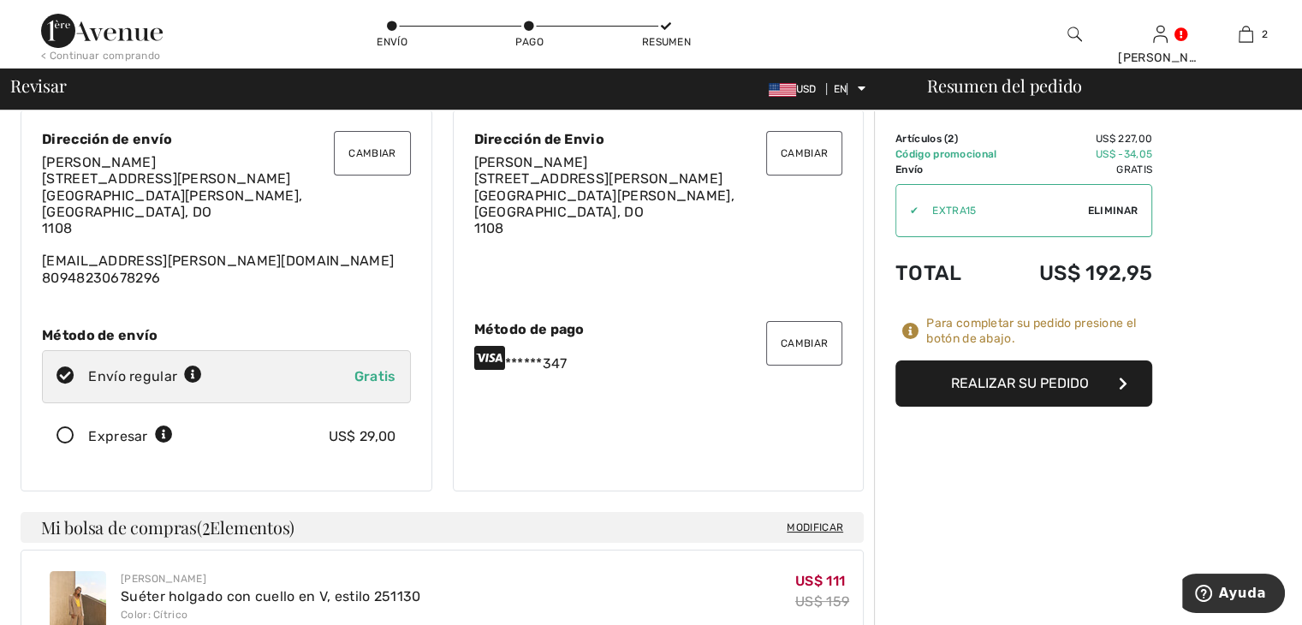
click at [815, 339] on font "Cambiar" at bounding box center [804, 343] width 47 height 12
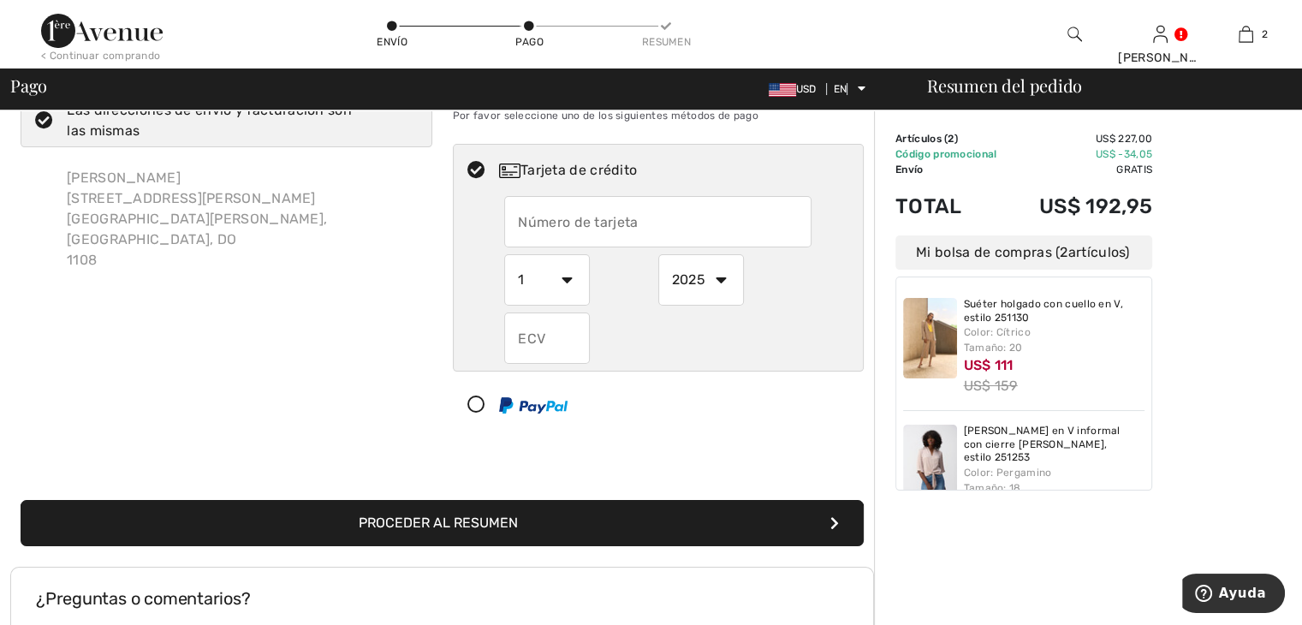
click at [527, 223] on input "text" at bounding box center [657, 221] width 307 height 51
radio input "true"
type input "[CREDIT_CARD_NUMBER]"
click at [570, 279] on select "1 2 3 4 5 6 7 8 9 10 11 12" at bounding box center [547, 279] width 86 height 51
radio input "true"
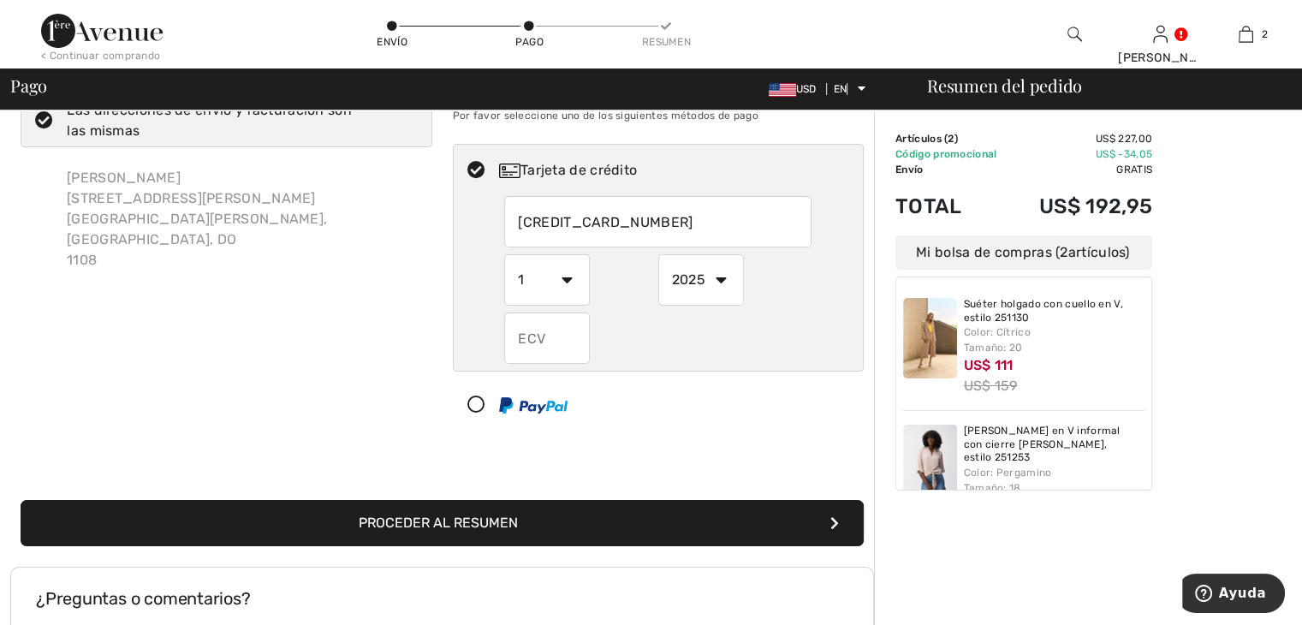
select select "7"
click at [504, 254] on select "1 2 3 4 5 6 7 8 9 10 11 12" at bounding box center [547, 279] width 86 height 51
click at [720, 275] on select "2025 2026 2027 2028 2029 2030 2031 2032 2033 2034 2035" at bounding box center [701, 279] width 86 height 51
radio input "true"
select select "2027"
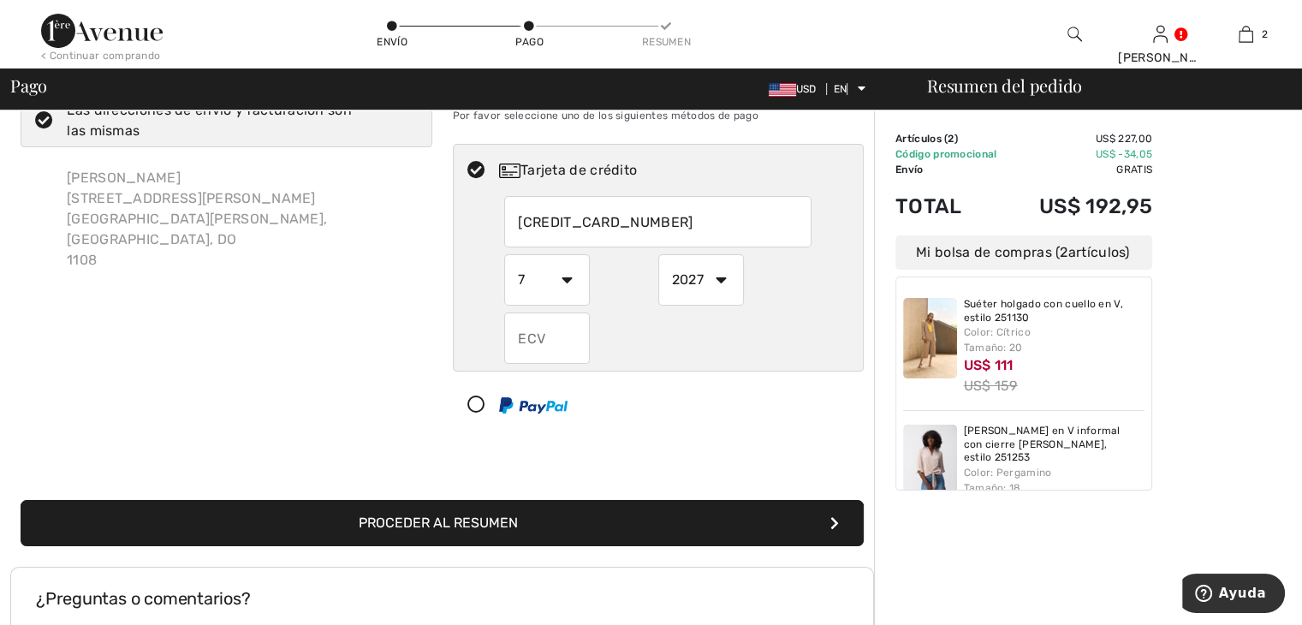
click at [658, 254] on select "2025 2026 2027 2028 2029 2030 2031 2032 2033 2034 2035" at bounding box center [701, 279] width 86 height 51
click at [557, 338] on input "text" at bounding box center [547, 338] width 86 height 51
radio input "true"
type input "484"
click at [484, 517] on font "Proceder al resumen" at bounding box center [438, 523] width 159 height 16
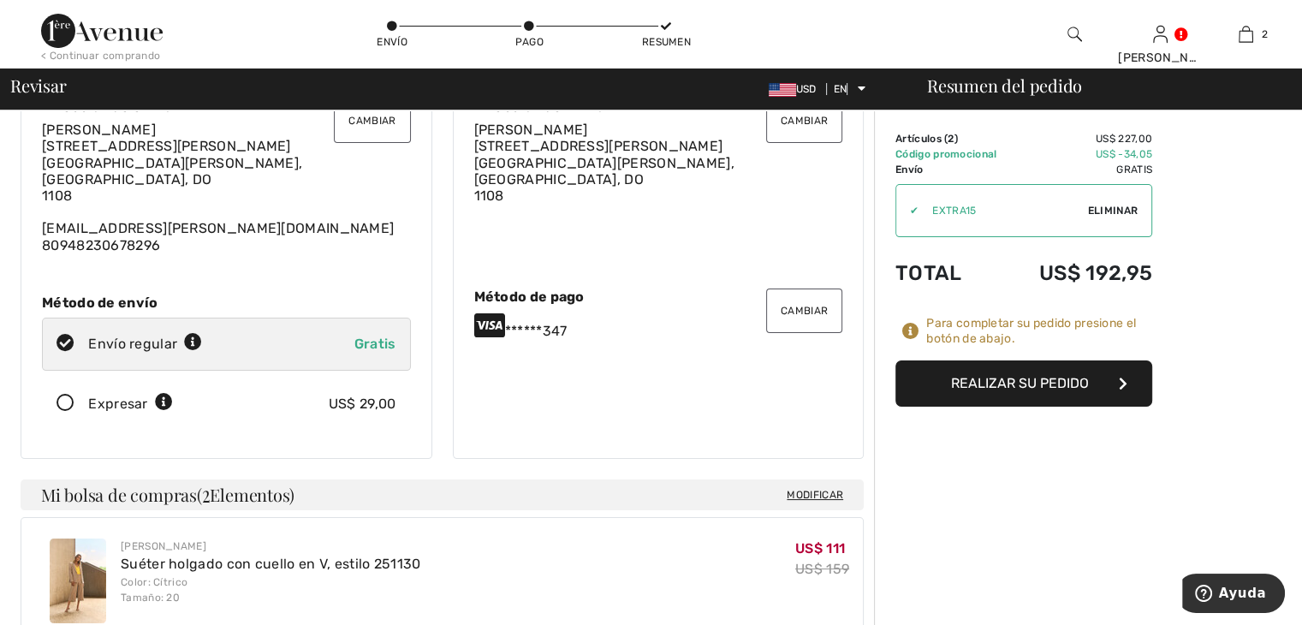
scroll to position [86, 0]
click at [1008, 384] on font "Realizar su pedido" at bounding box center [1020, 383] width 138 height 16
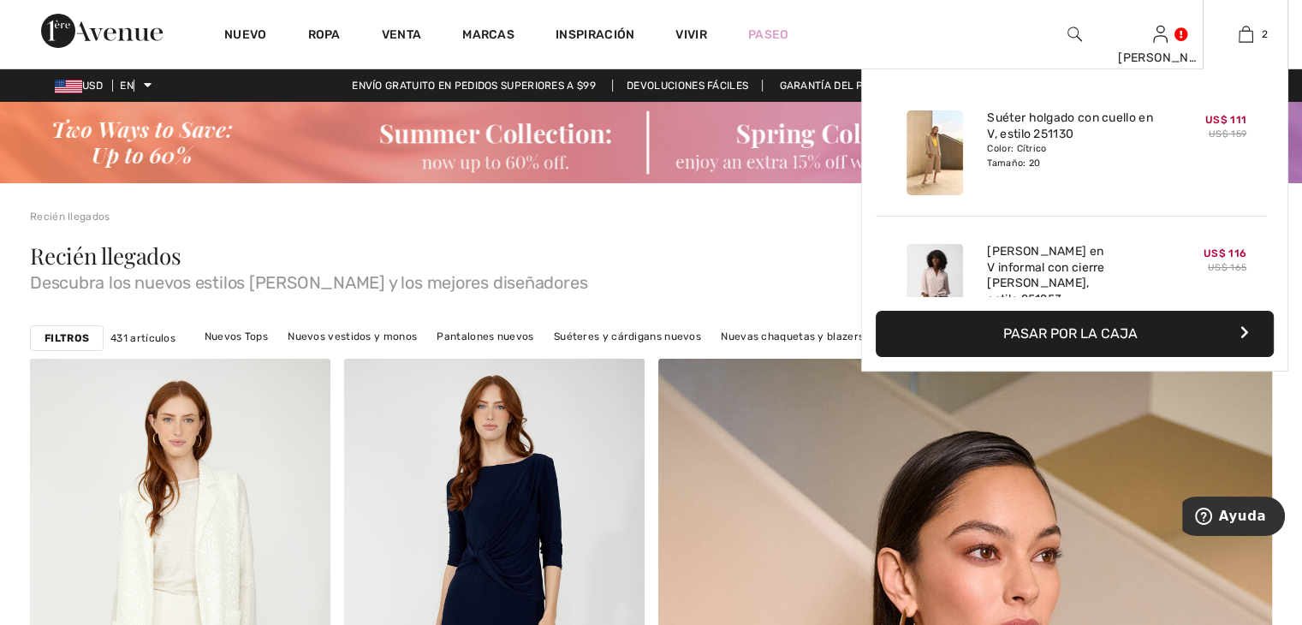
click at [1039, 331] on font "Pasar por la caja" at bounding box center [1071, 333] width 134 height 16
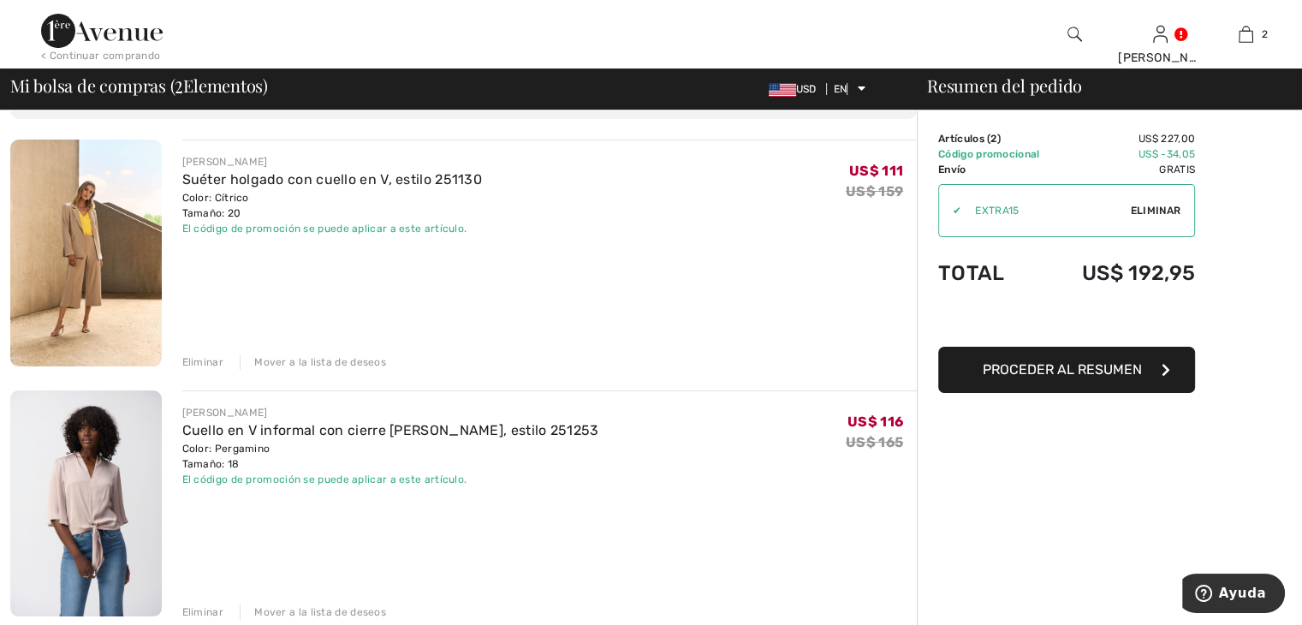
scroll to position [86, 0]
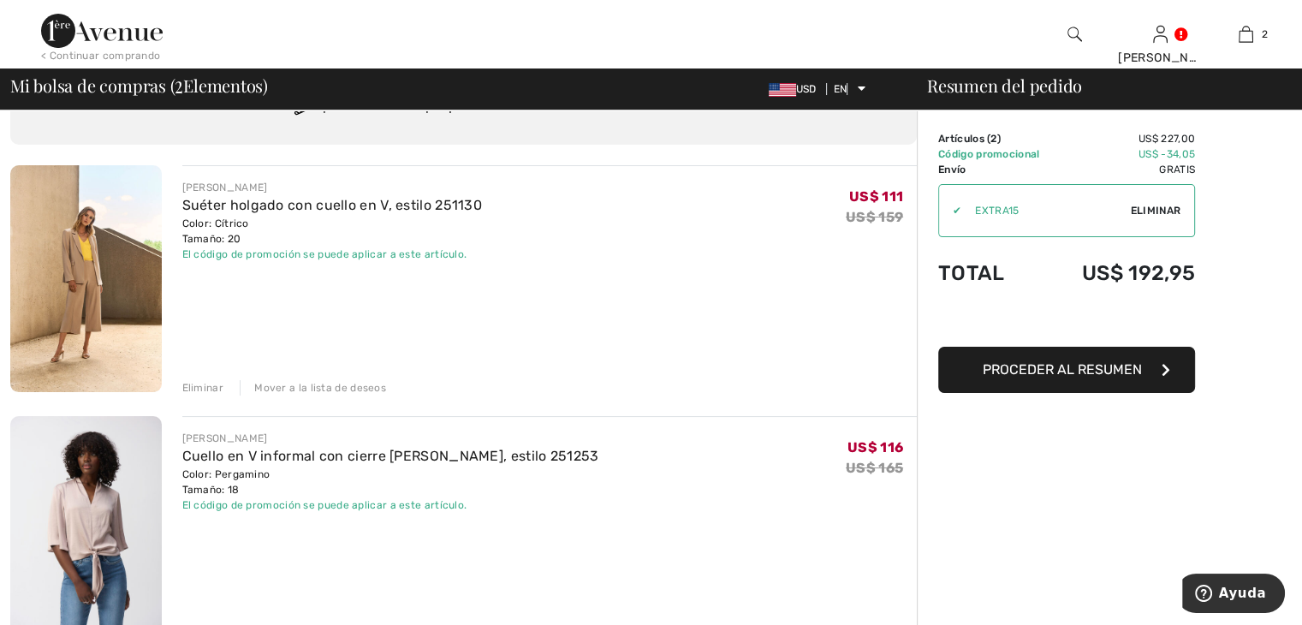
click at [1074, 365] on font "Proceder al resumen" at bounding box center [1062, 369] width 159 height 16
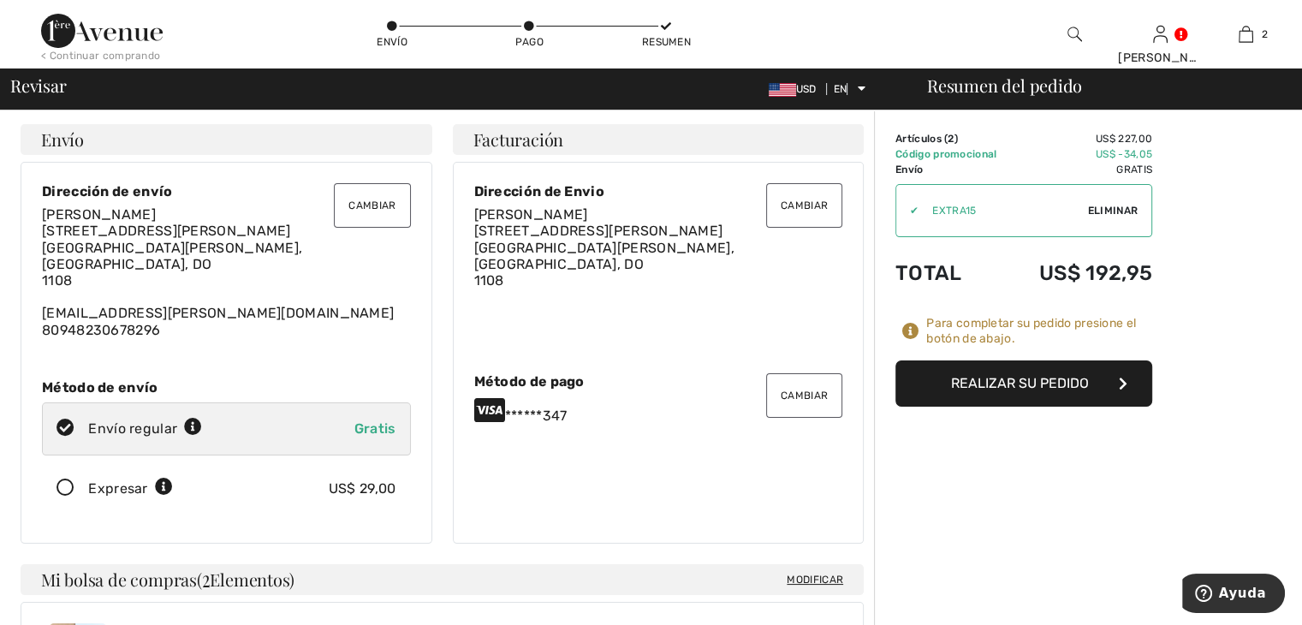
click at [1028, 381] on font "Realizar su pedido" at bounding box center [1020, 383] width 138 height 16
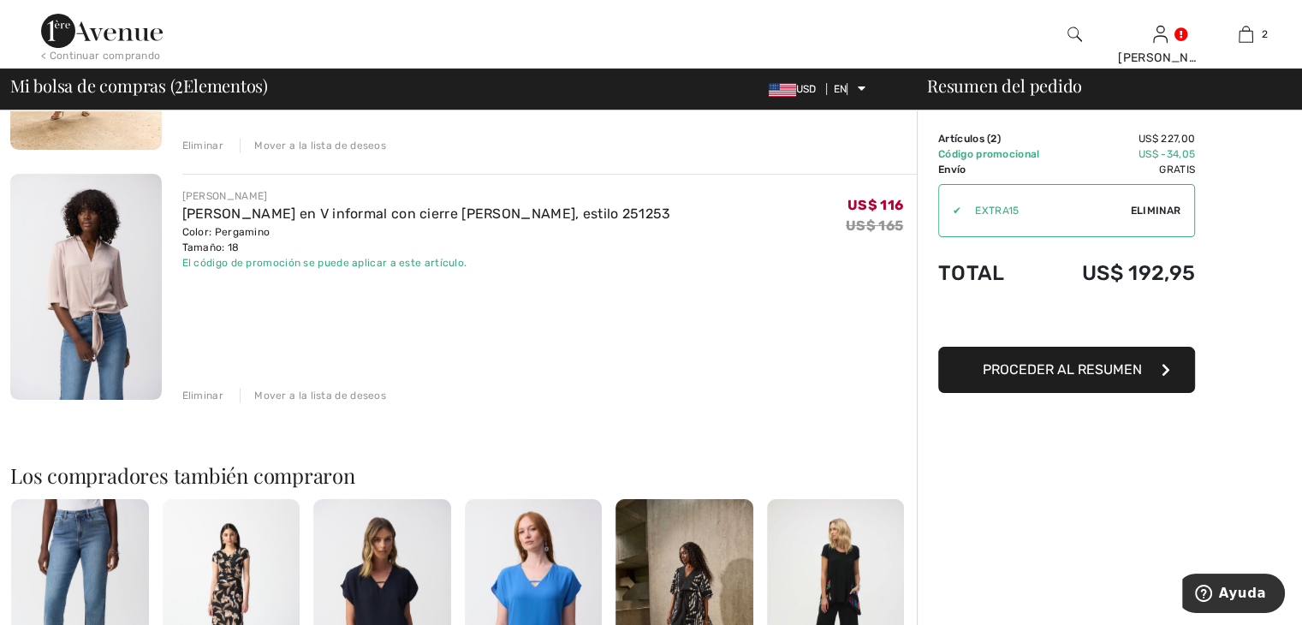
scroll to position [343, 0]
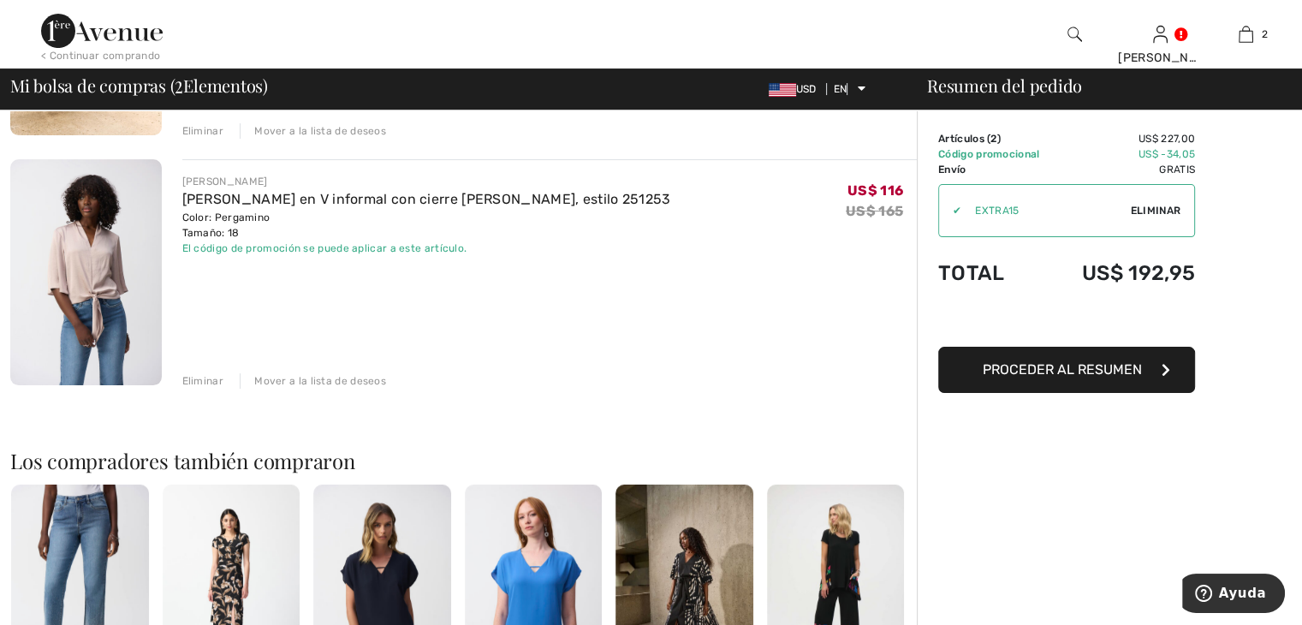
click at [1129, 363] on font "Proceder al resumen" at bounding box center [1062, 369] width 159 height 16
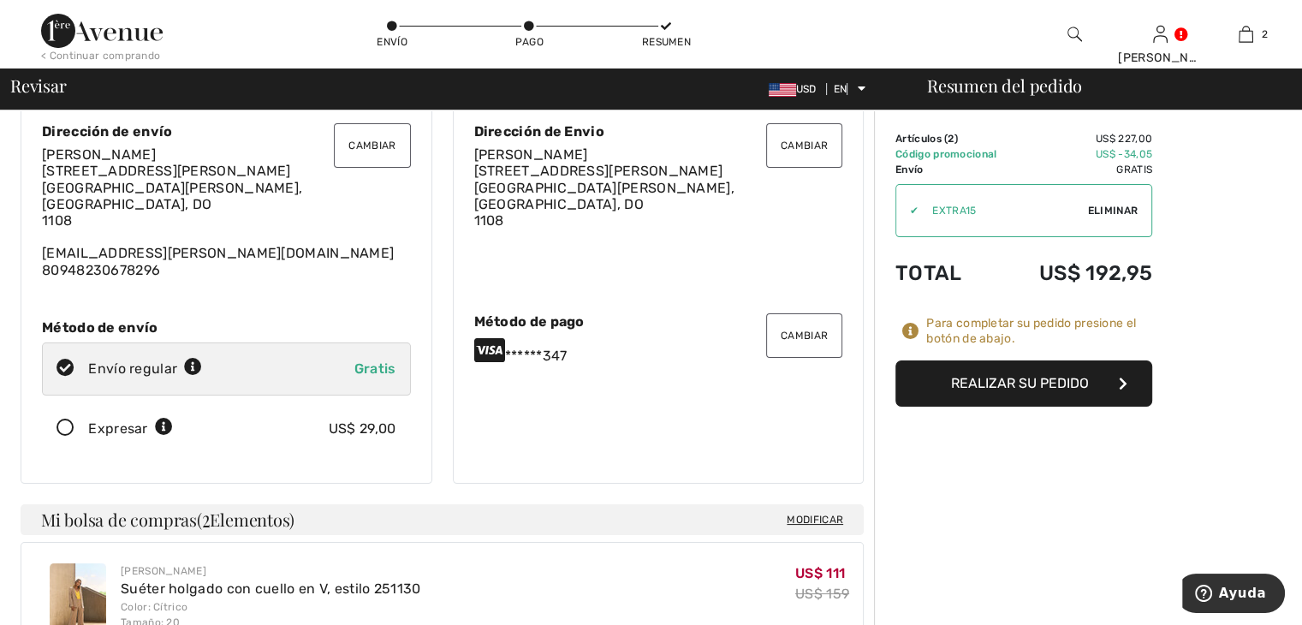
scroll to position [86, 0]
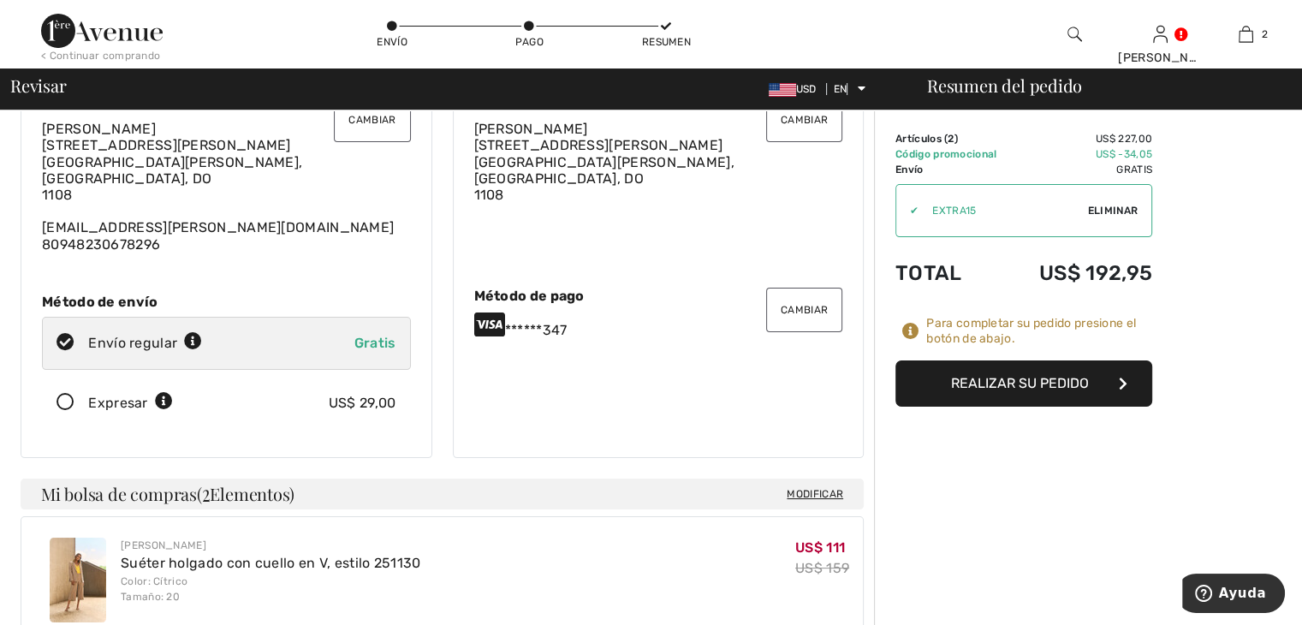
click at [1001, 382] on font "Realizar su pedido" at bounding box center [1020, 383] width 138 height 16
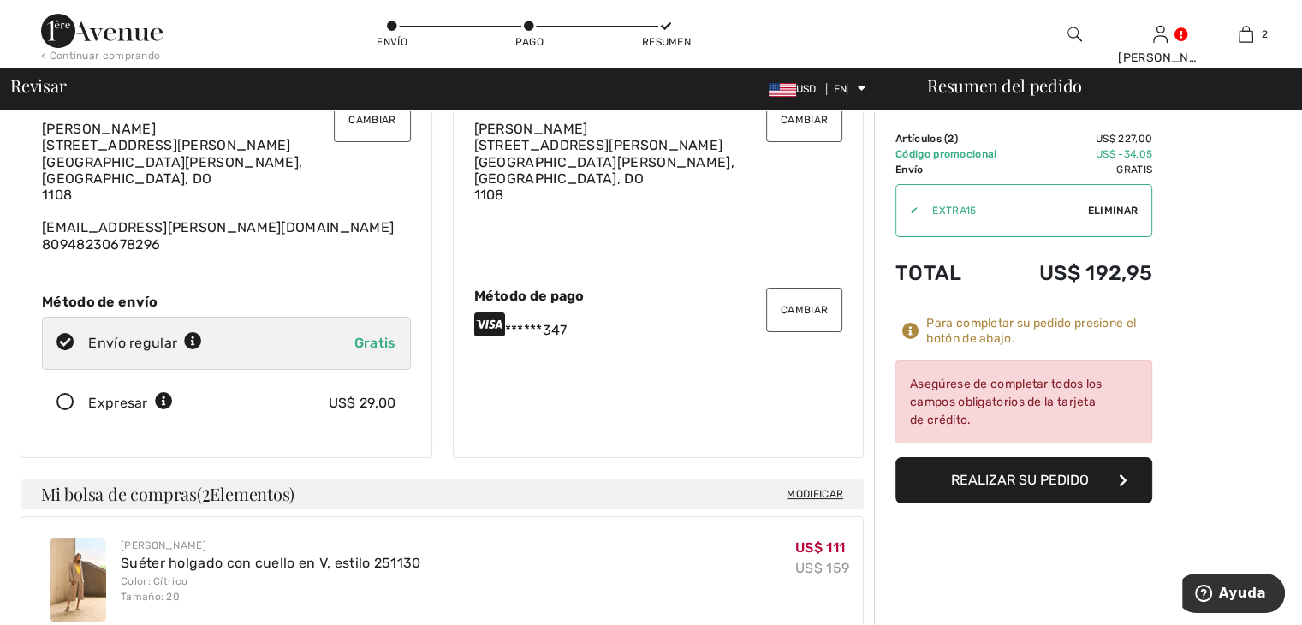
click at [812, 308] on font "Cambiar" at bounding box center [804, 310] width 47 height 12
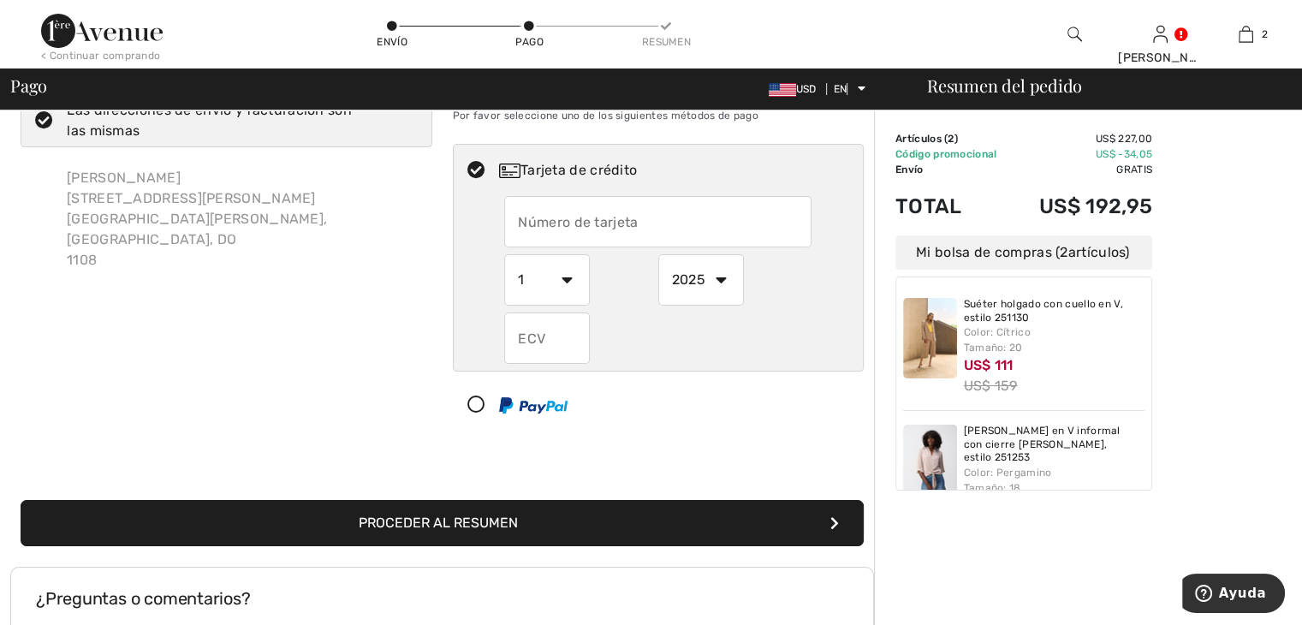
click at [515, 224] on input "text" at bounding box center [657, 221] width 307 height 51
radio input "true"
type input "4110310015150347"
click at [560, 277] on select "1 2 3 4 5 6 7 8 9 10 11 12" at bounding box center [547, 279] width 86 height 51
radio input "true"
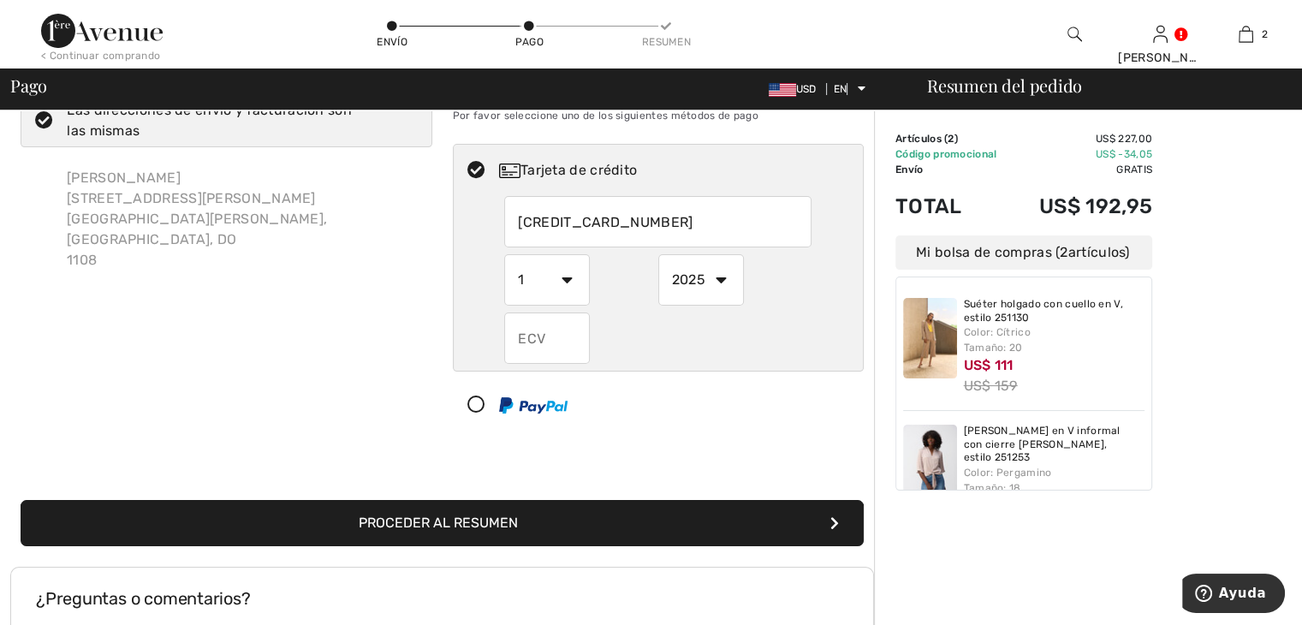
select select "7"
click at [504, 254] on select "1 2 3 4 5 6 7 8 9 10 11 12" at bounding box center [547, 279] width 86 height 51
click at [719, 282] on select "2025 2026 2027 2028 2029 2030 2031 2032 2033 2034 2035" at bounding box center [701, 279] width 86 height 51
radio input "true"
select select "2027"
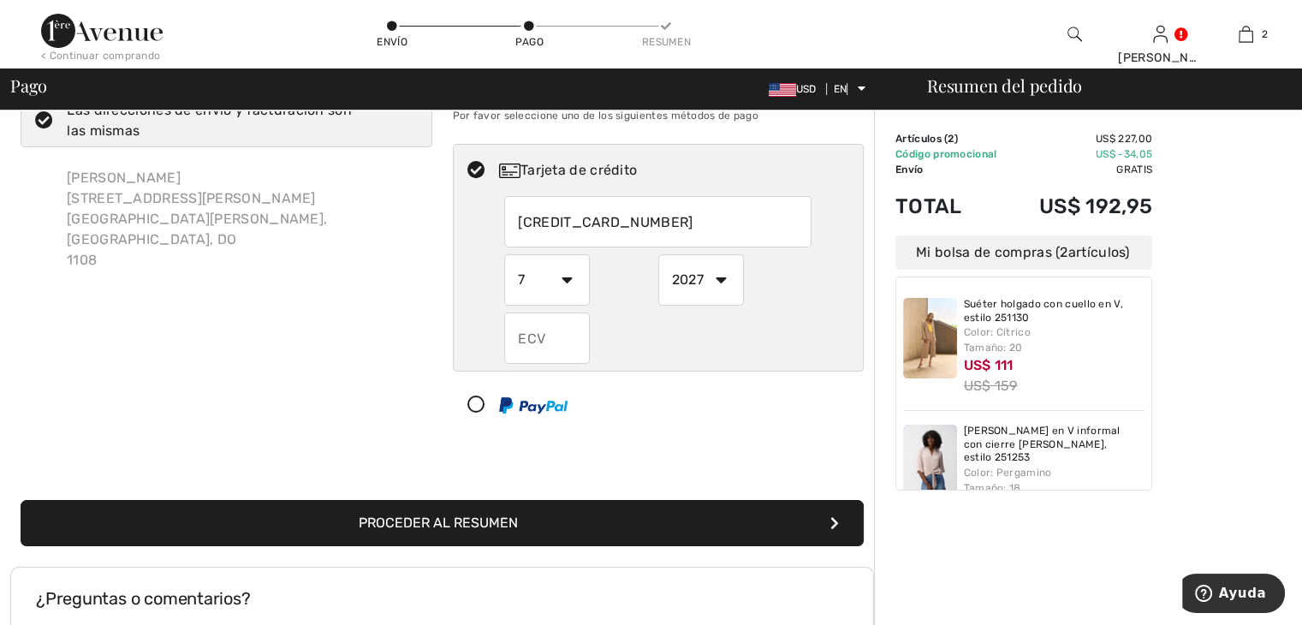
click at [658, 254] on select "2025 2026 2027 2028 2029 2030 2031 2032 2033 2034 2035" at bounding box center [701, 279] width 86 height 51
click at [523, 333] on input "text" at bounding box center [547, 338] width 86 height 51
radio input "true"
type input "484"
click at [454, 517] on font "Proceder al resumen" at bounding box center [438, 523] width 159 height 16
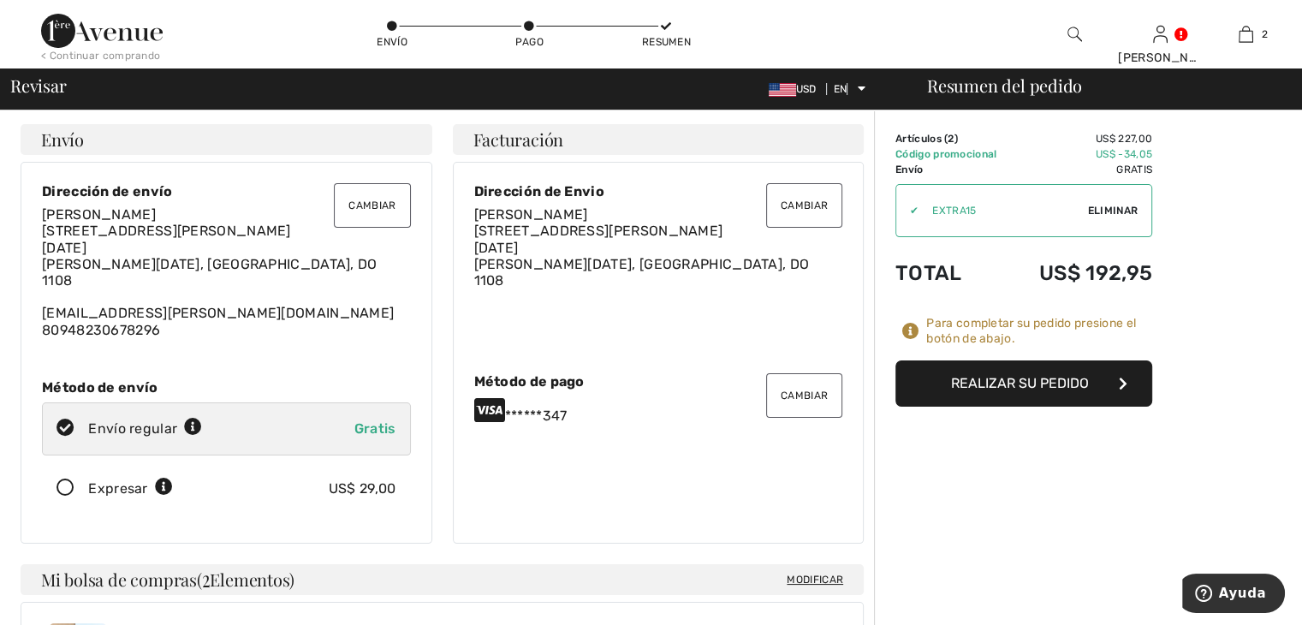
click at [1034, 378] on font "Realizar su pedido" at bounding box center [1020, 383] width 138 height 16
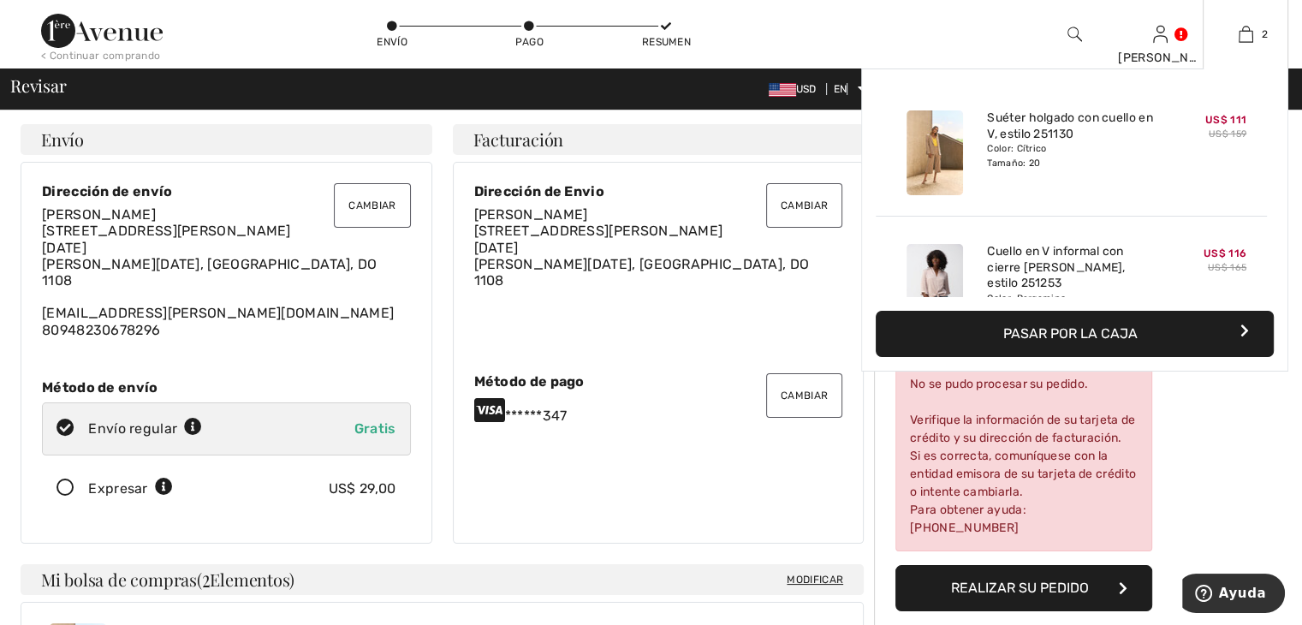
click at [1016, 328] on font "Pasar por la caja" at bounding box center [1071, 333] width 134 height 16
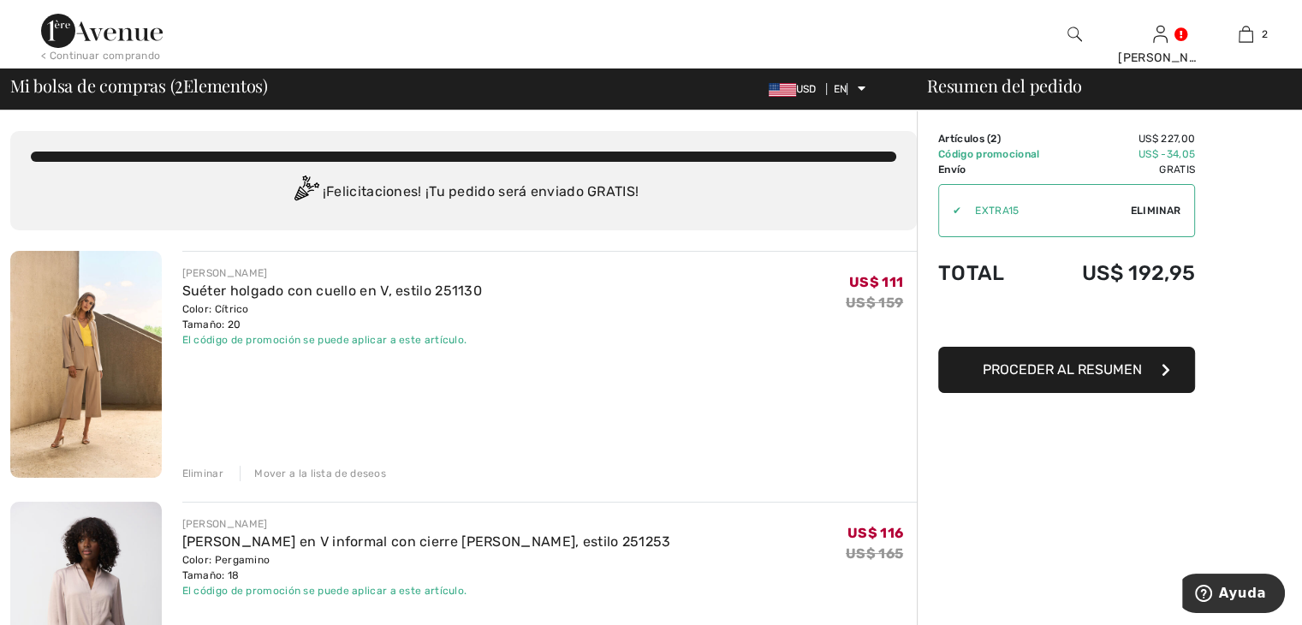
click at [189, 474] on font "Eliminar" at bounding box center [202, 474] width 41 height 12
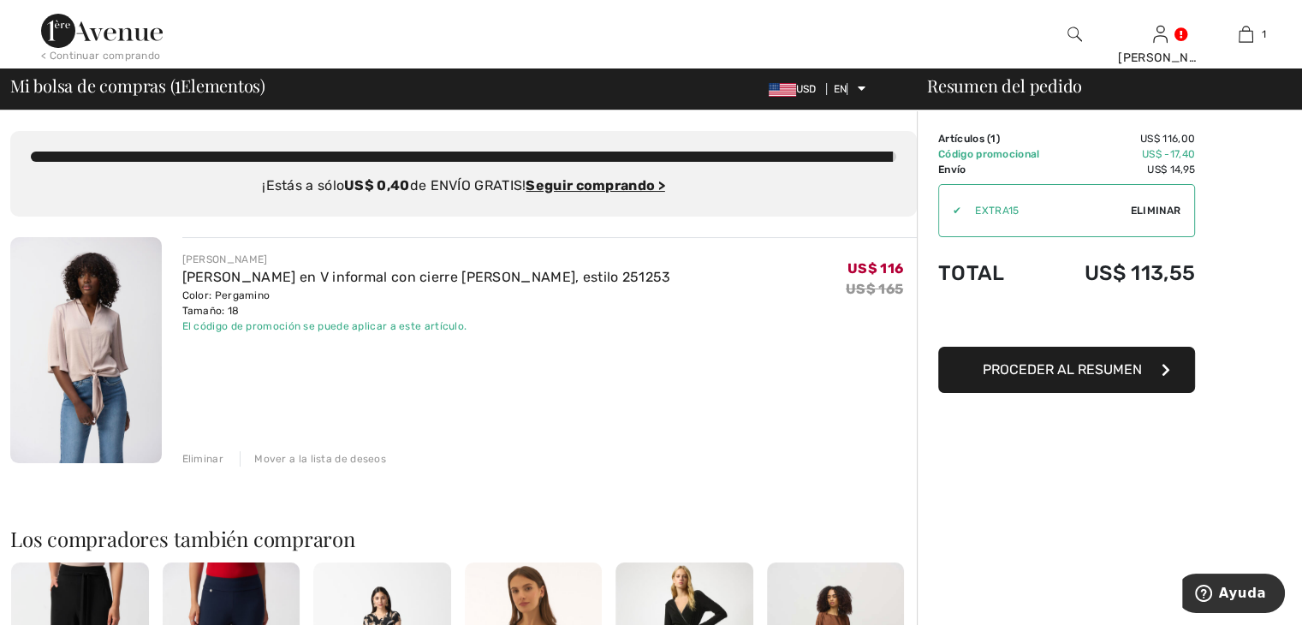
click at [194, 459] on font "Eliminar" at bounding box center [202, 459] width 41 height 12
